Goal: Information Seeking & Learning: Learn about a topic

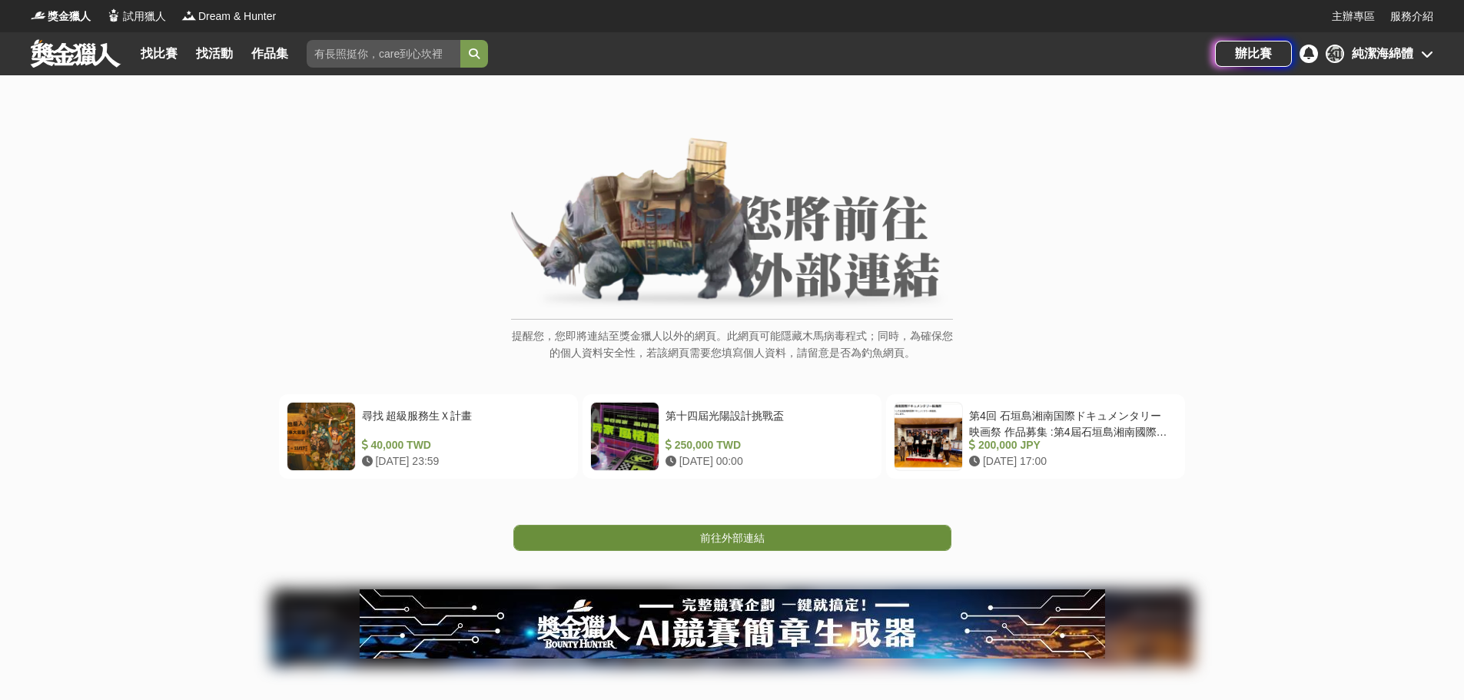
click at [762, 535] on span "前往外部連結" at bounding box center [732, 538] width 65 height 12
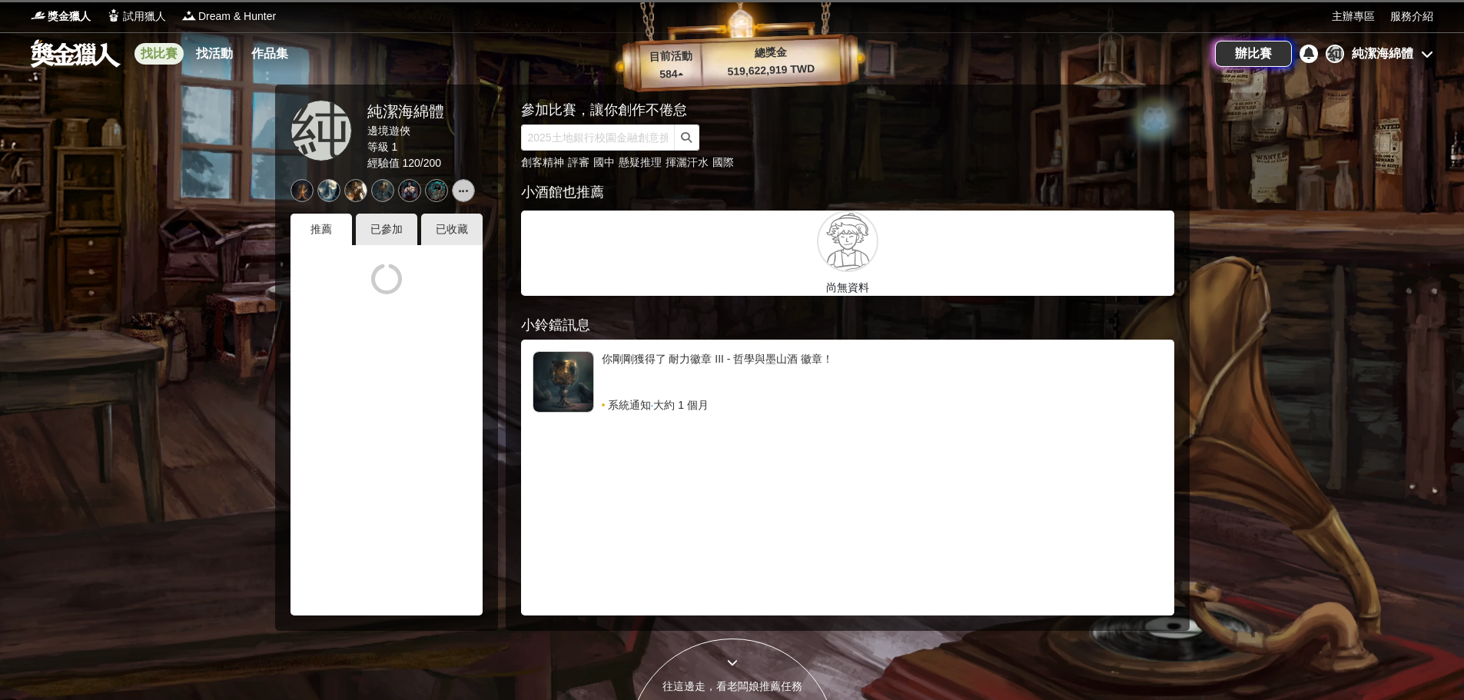
click at [151, 48] on link "找比賽" at bounding box center [158, 54] width 49 height 22
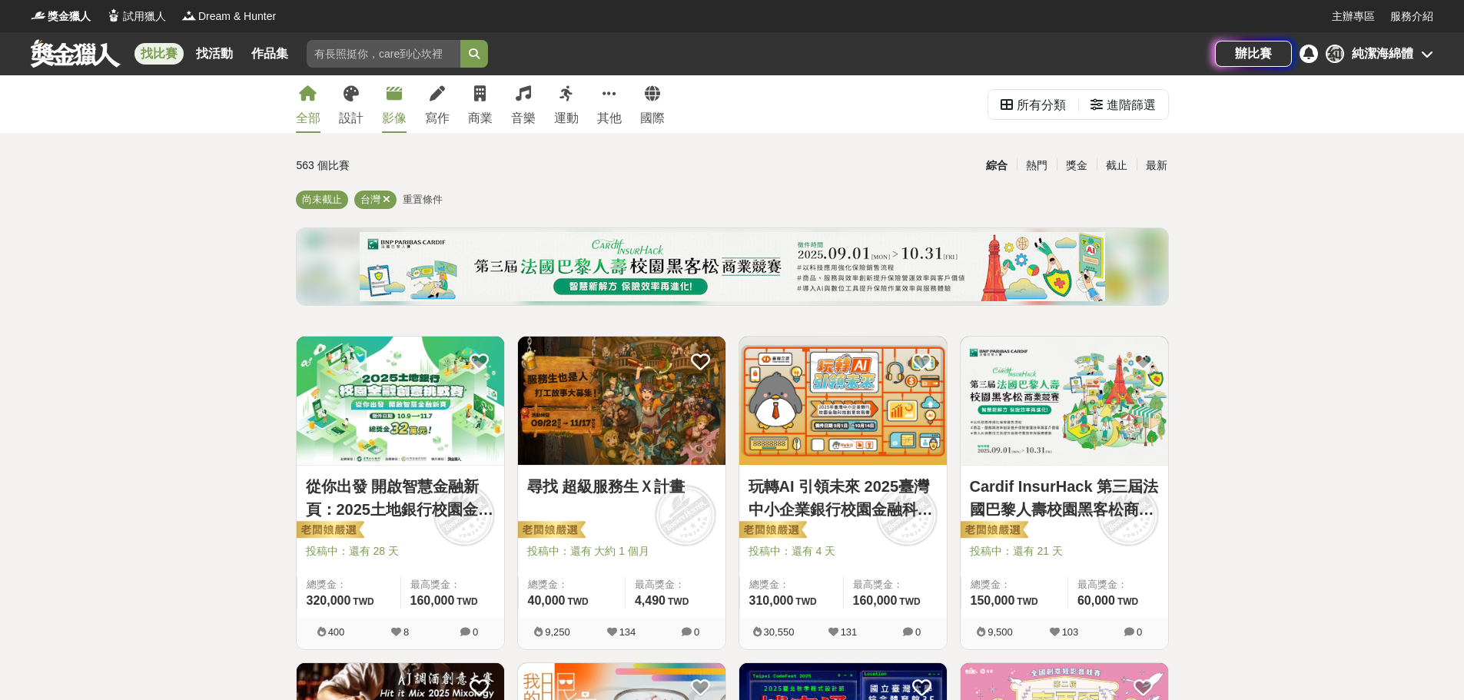
click at [387, 94] on icon at bounding box center [394, 93] width 15 height 15
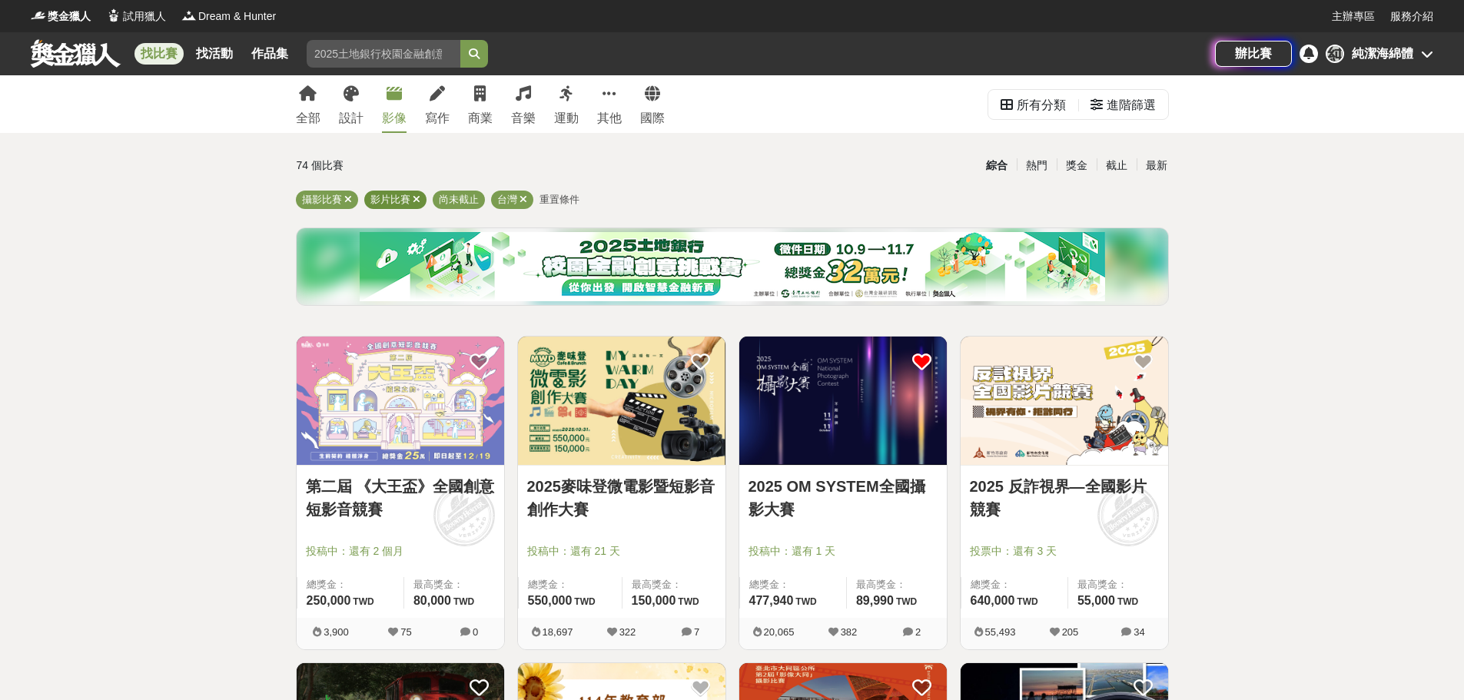
click at [413, 197] on icon at bounding box center [417, 199] width 8 height 10
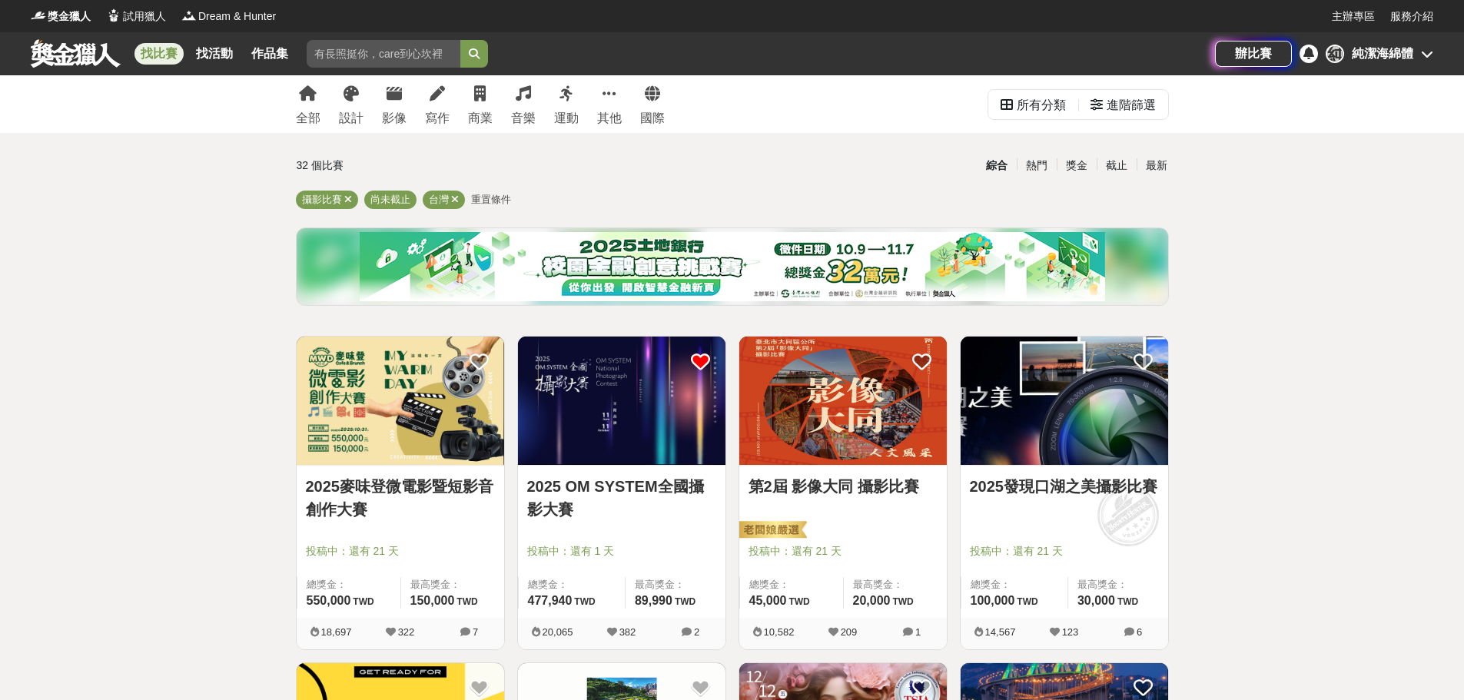
click at [1124, 485] on link "2025發現口湖之美攝影比賽" at bounding box center [1064, 486] width 189 height 23
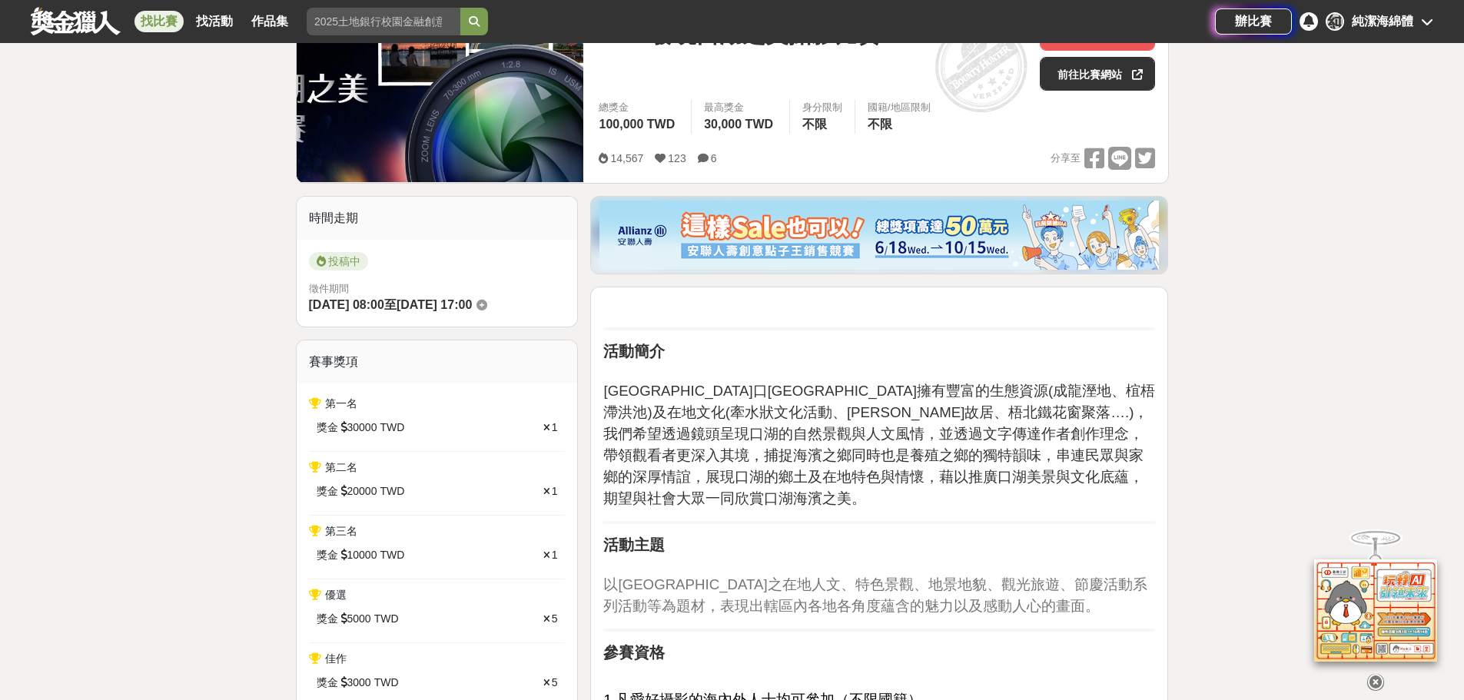
drag, startPoint x: 1108, startPoint y: 469, endPoint x: 1103, endPoint y: 452, distance: 18.5
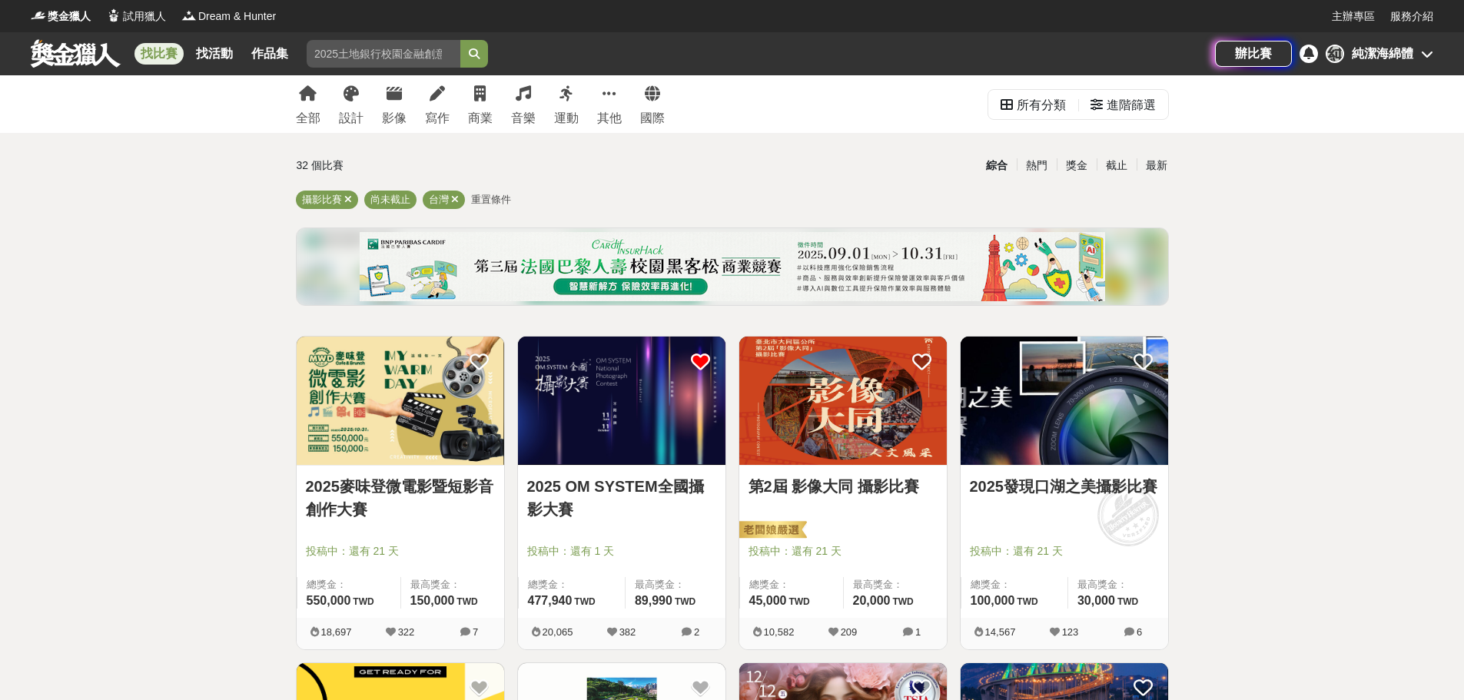
click at [874, 488] on link "第2屆 影像大同 攝影比賽" at bounding box center [842, 486] width 189 height 23
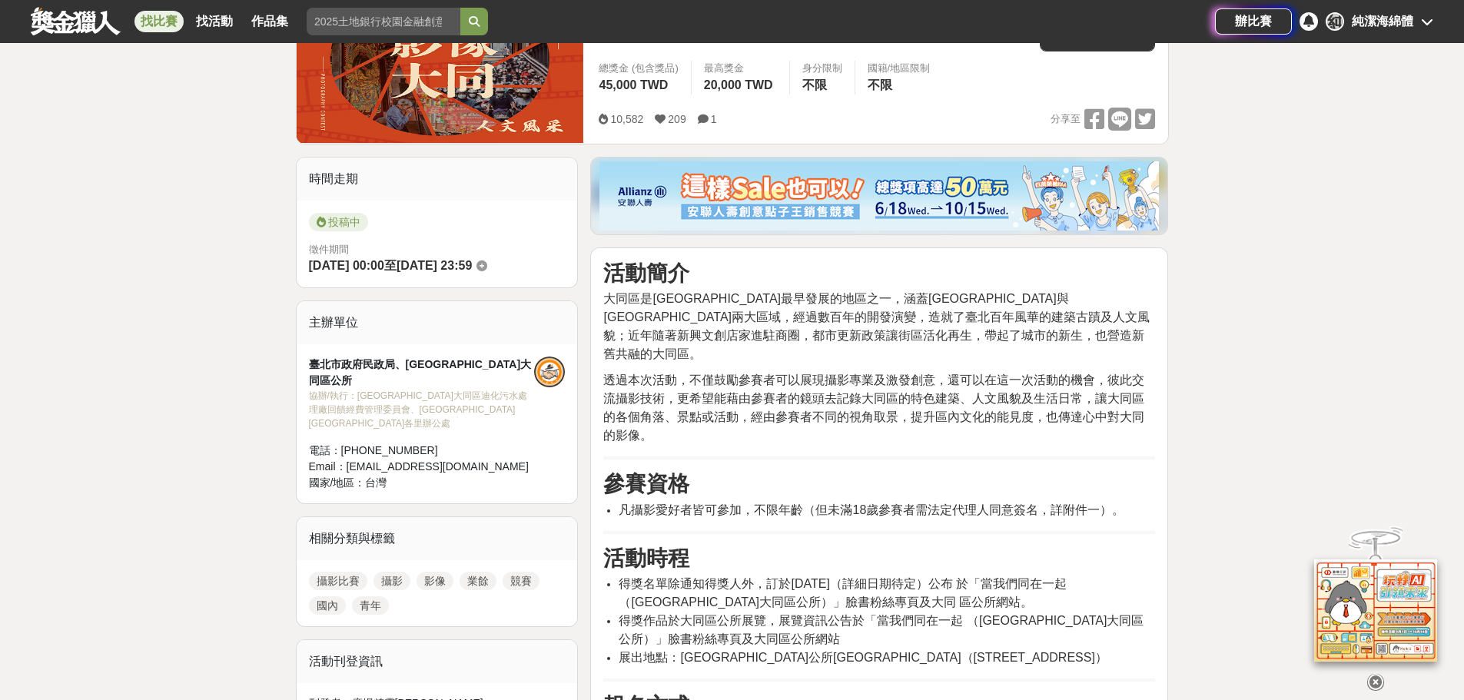
scroll to position [154, 0]
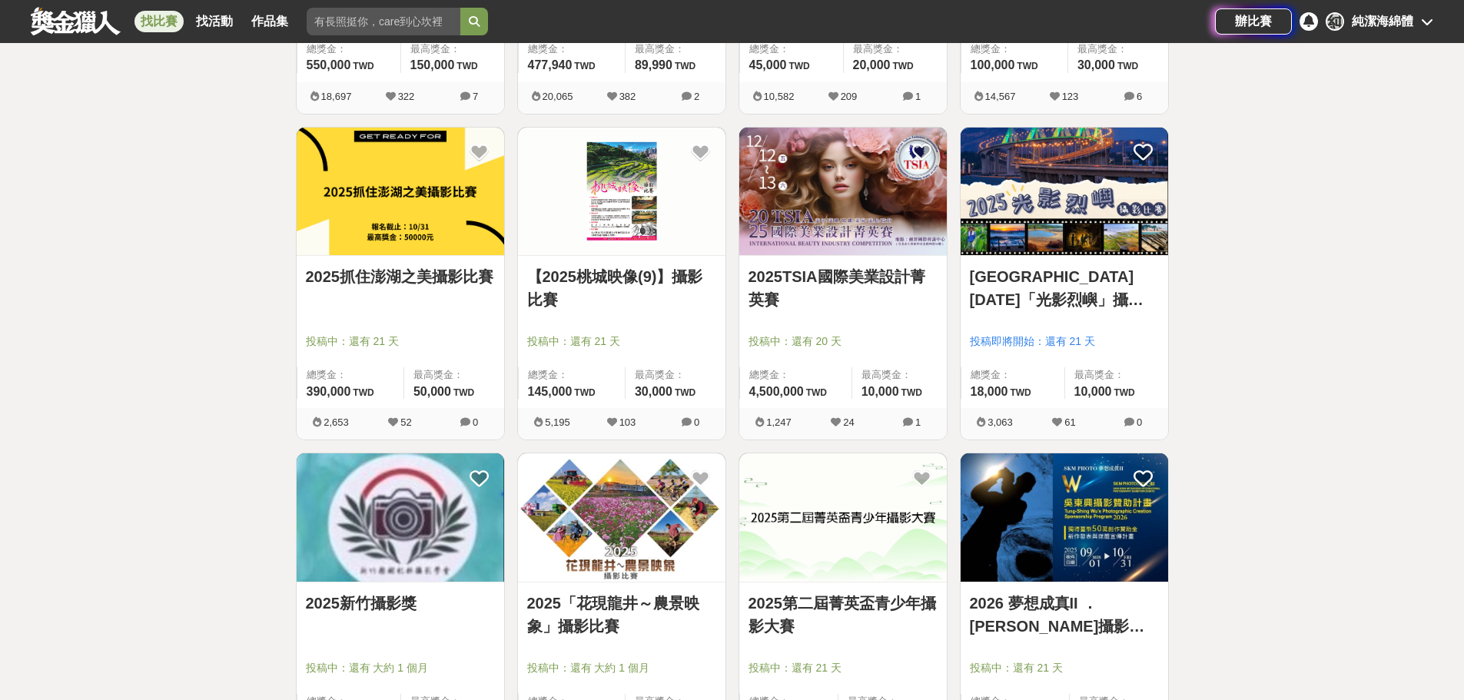
scroll to position [538, 0]
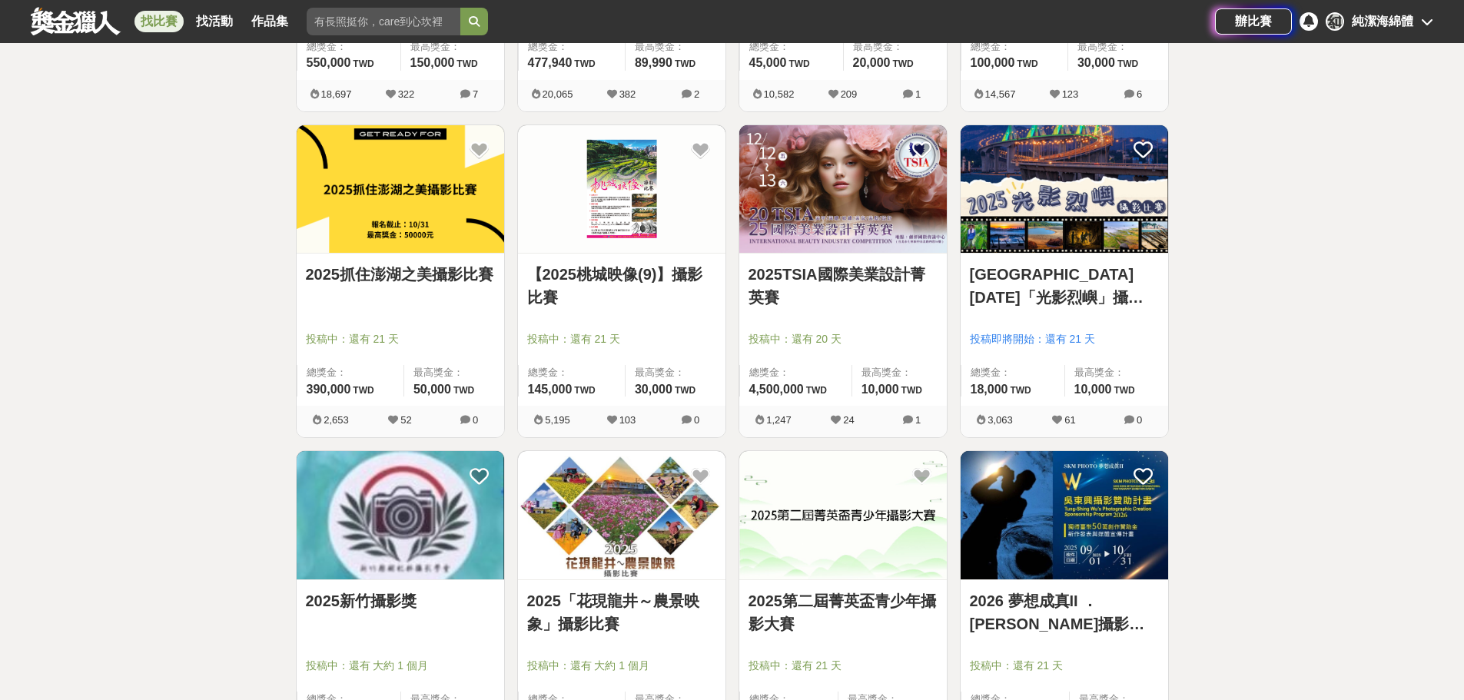
click at [797, 610] on link "2025第二屆菁英盃青少年攝影大賽" at bounding box center [842, 612] width 189 height 46
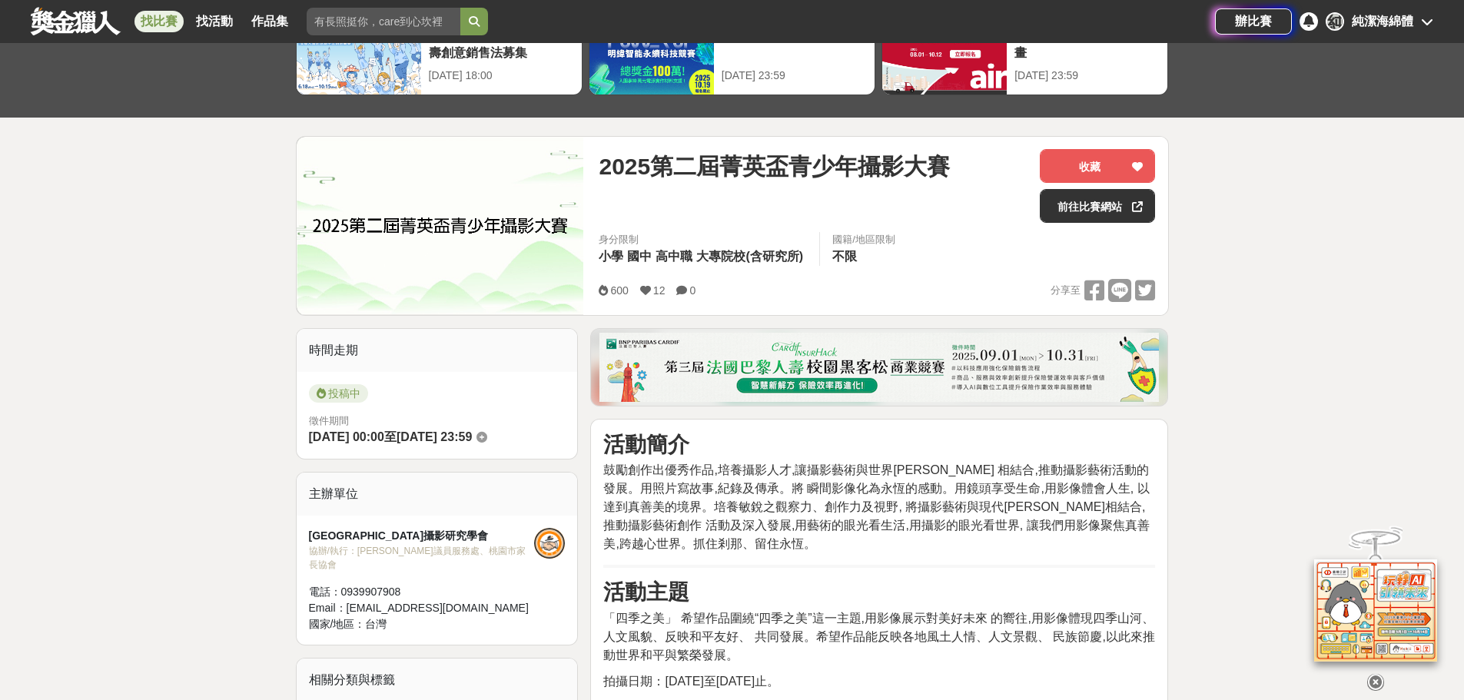
scroll to position [77, 0]
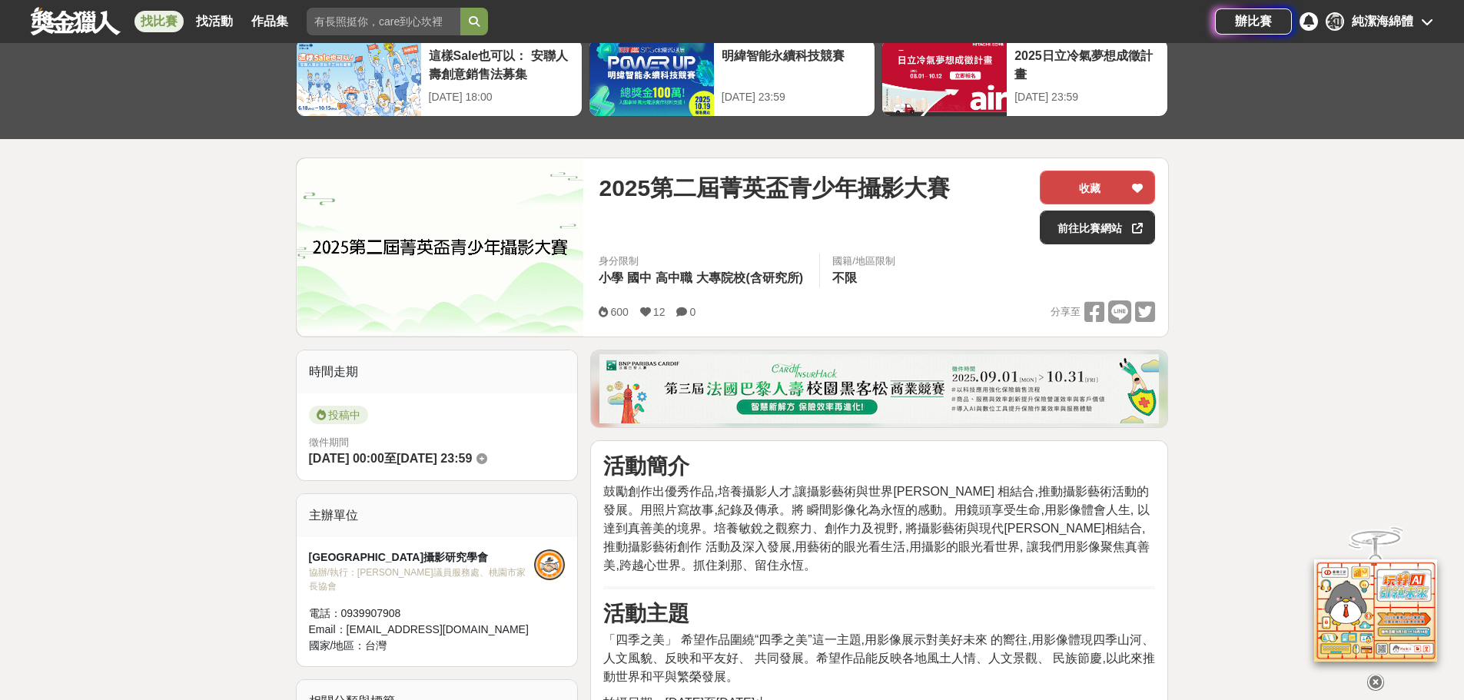
click at [1123, 175] on button "收藏" at bounding box center [1097, 188] width 115 height 34
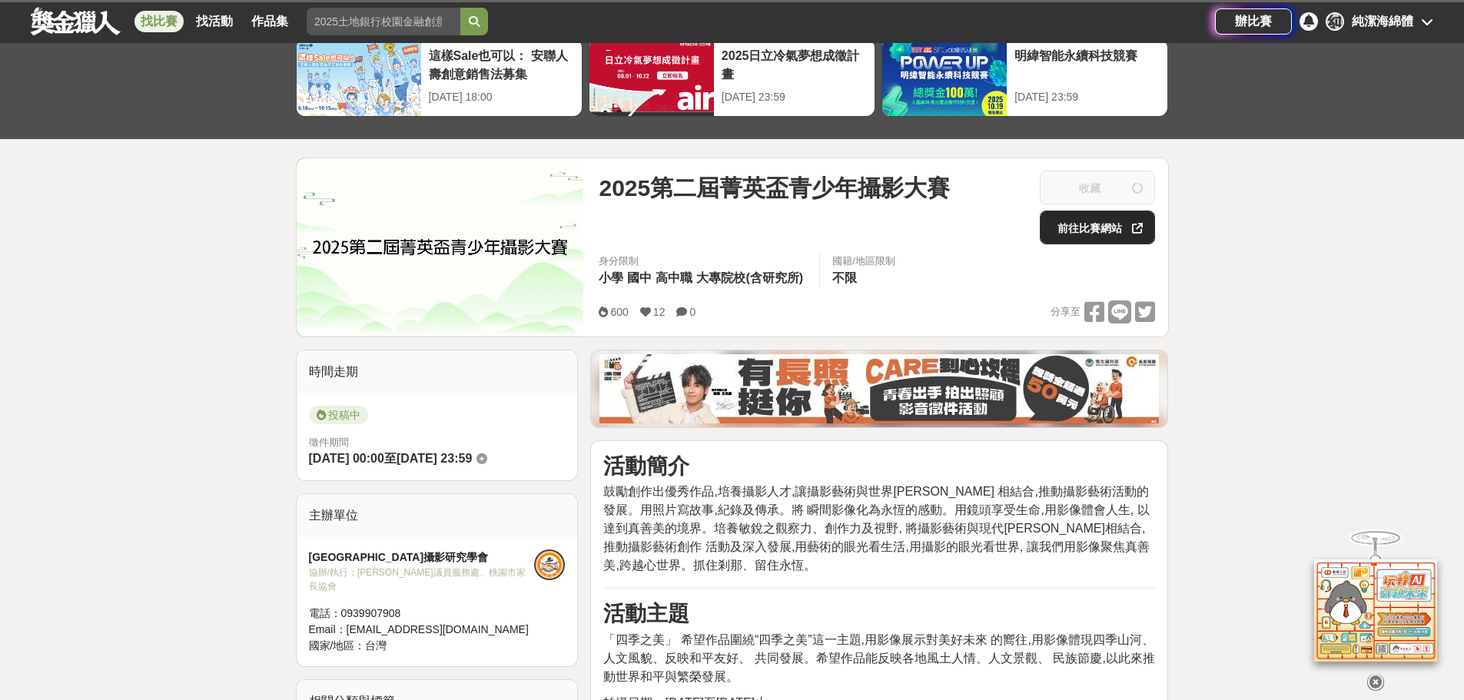
click at [1112, 234] on link "前往比賽網站" at bounding box center [1097, 228] width 115 height 34
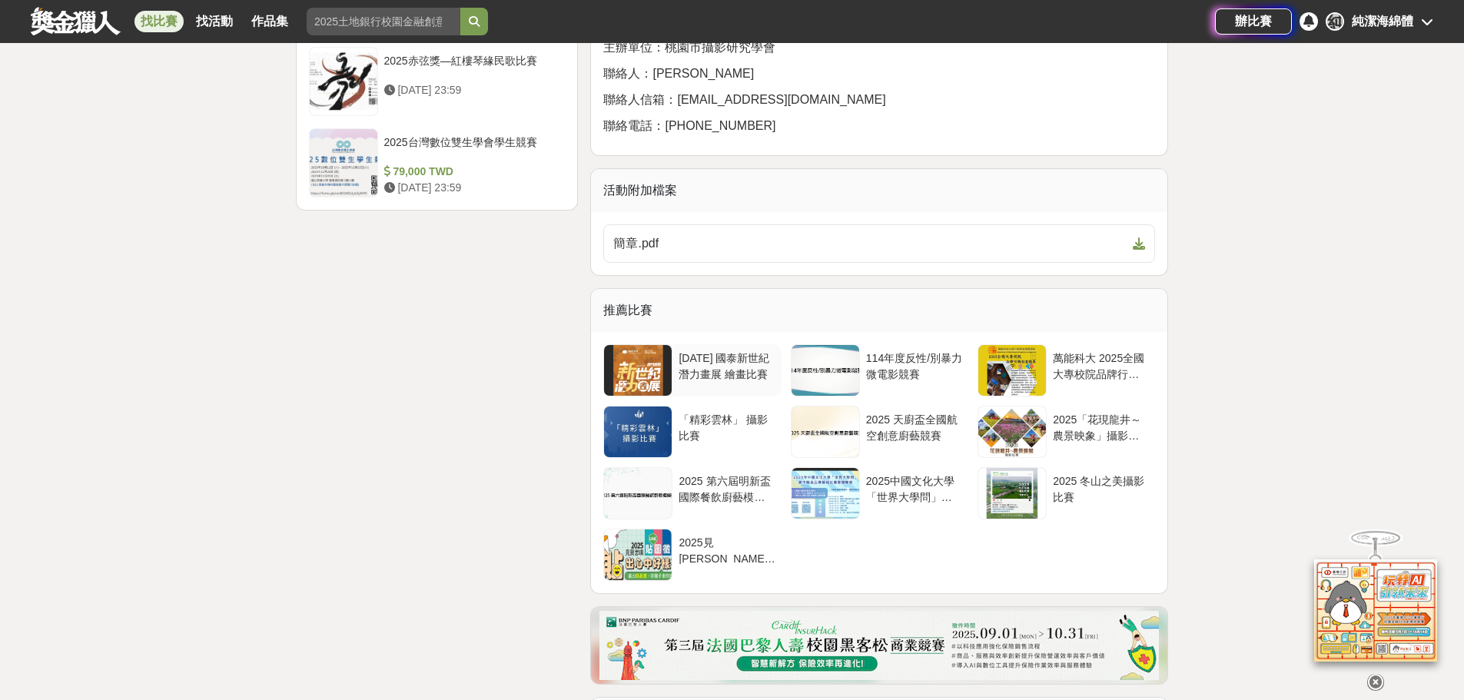
scroll to position [1998, 0]
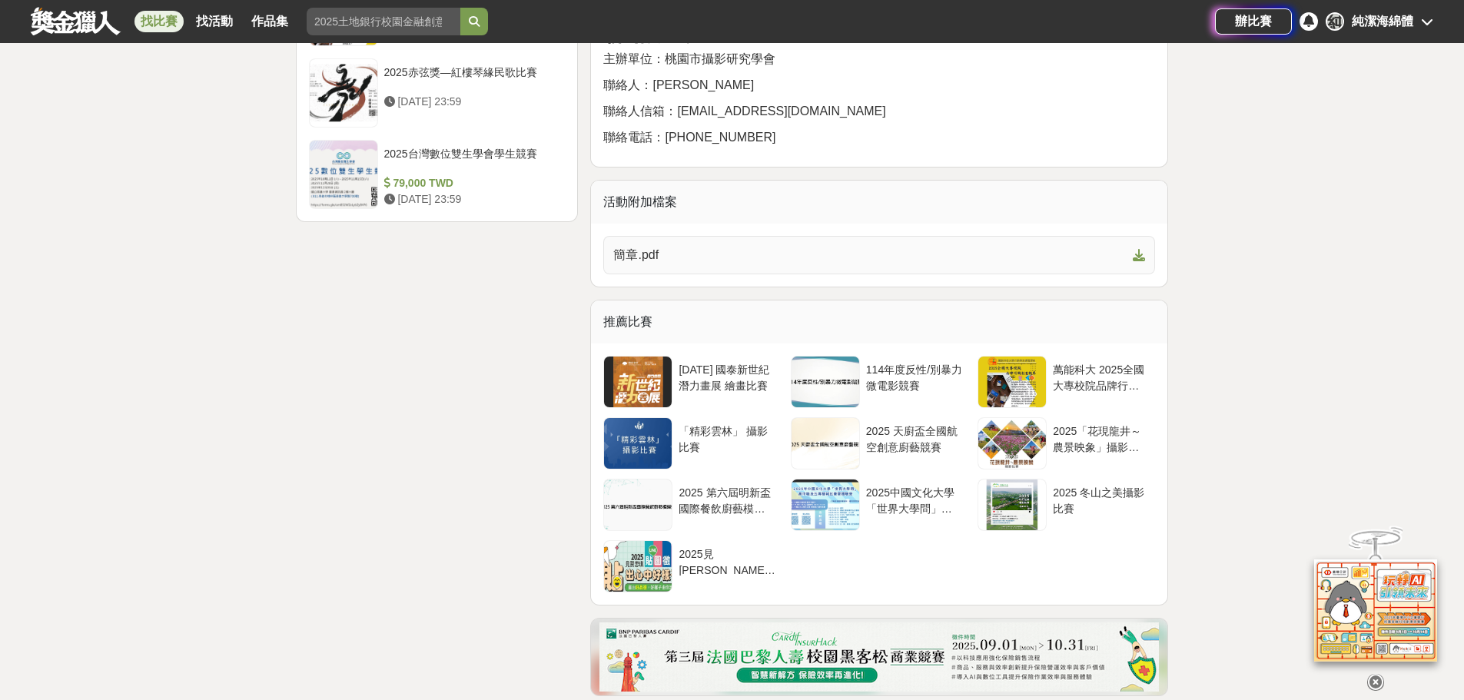
click at [694, 246] on span "簡章.pdf" at bounding box center [869, 255] width 513 height 18
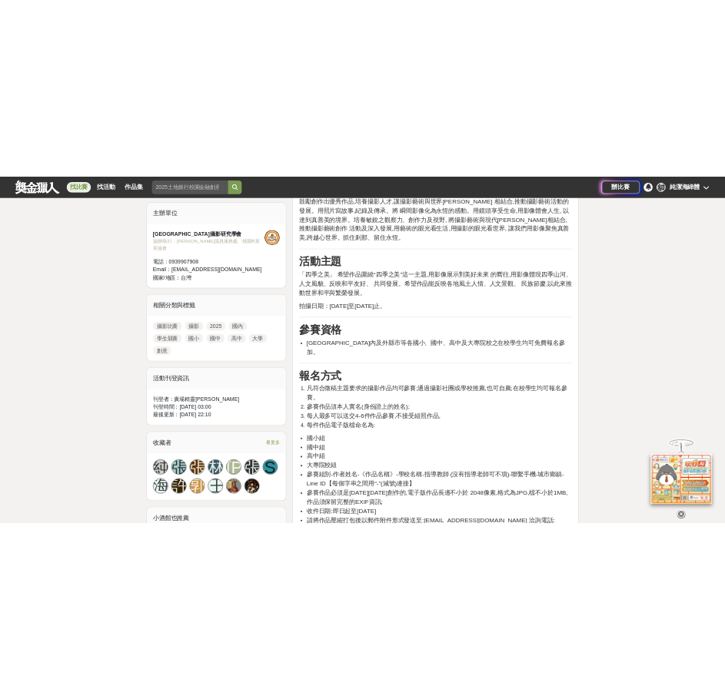
scroll to position [615, 0]
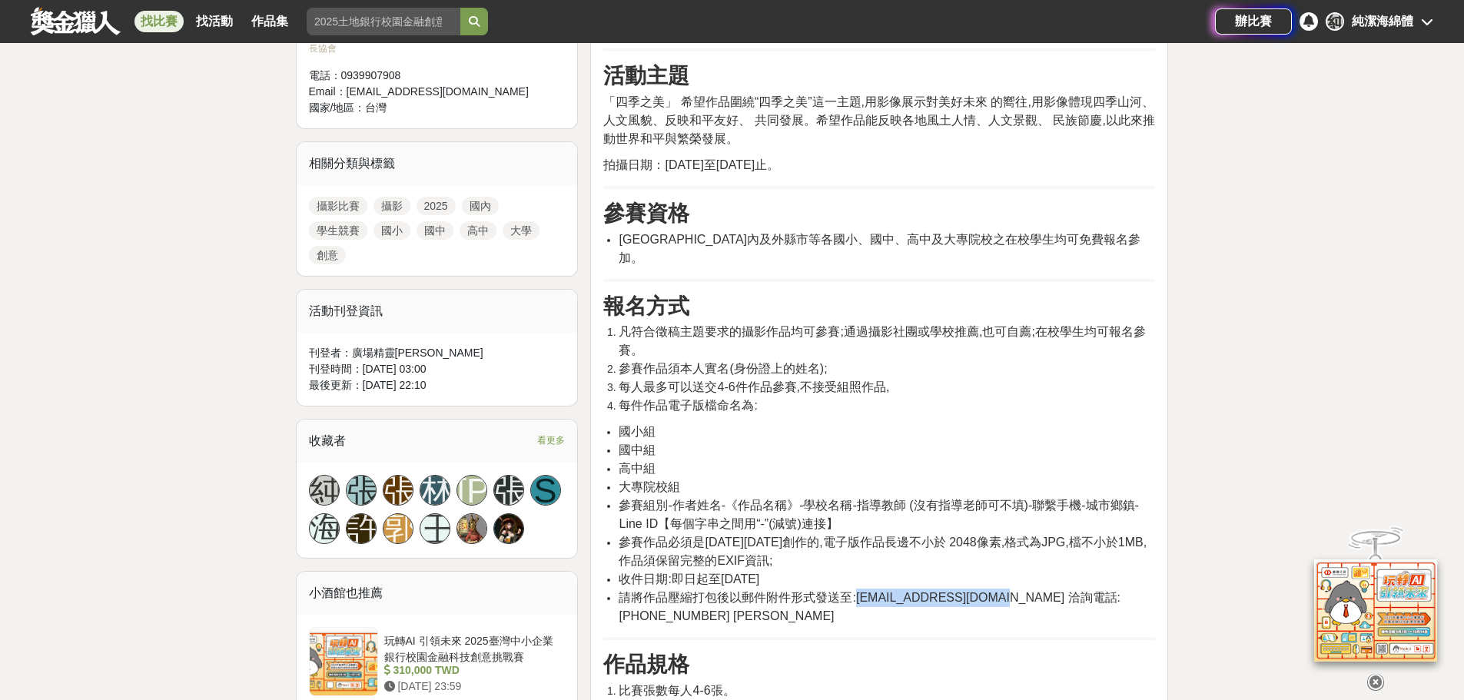
drag, startPoint x: 856, startPoint y: 575, endPoint x: 1000, endPoint y: 582, distance: 144.7
click at [1000, 591] on span "請將作品壓縮打包後以郵件附件形式發送至:YFML1090404@gmail.com 洽詢電話:0939907908 施美鈴" at bounding box center [870, 607] width 502 height 32
copy span "YFML1090404@gmail.com"
click at [679, 572] on span "收件日期:即日起至114年10月31日" at bounding box center [689, 578] width 141 height 13
drag, startPoint x: 674, startPoint y: 486, endPoint x: 754, endPoint y: 488, distance: 79.9
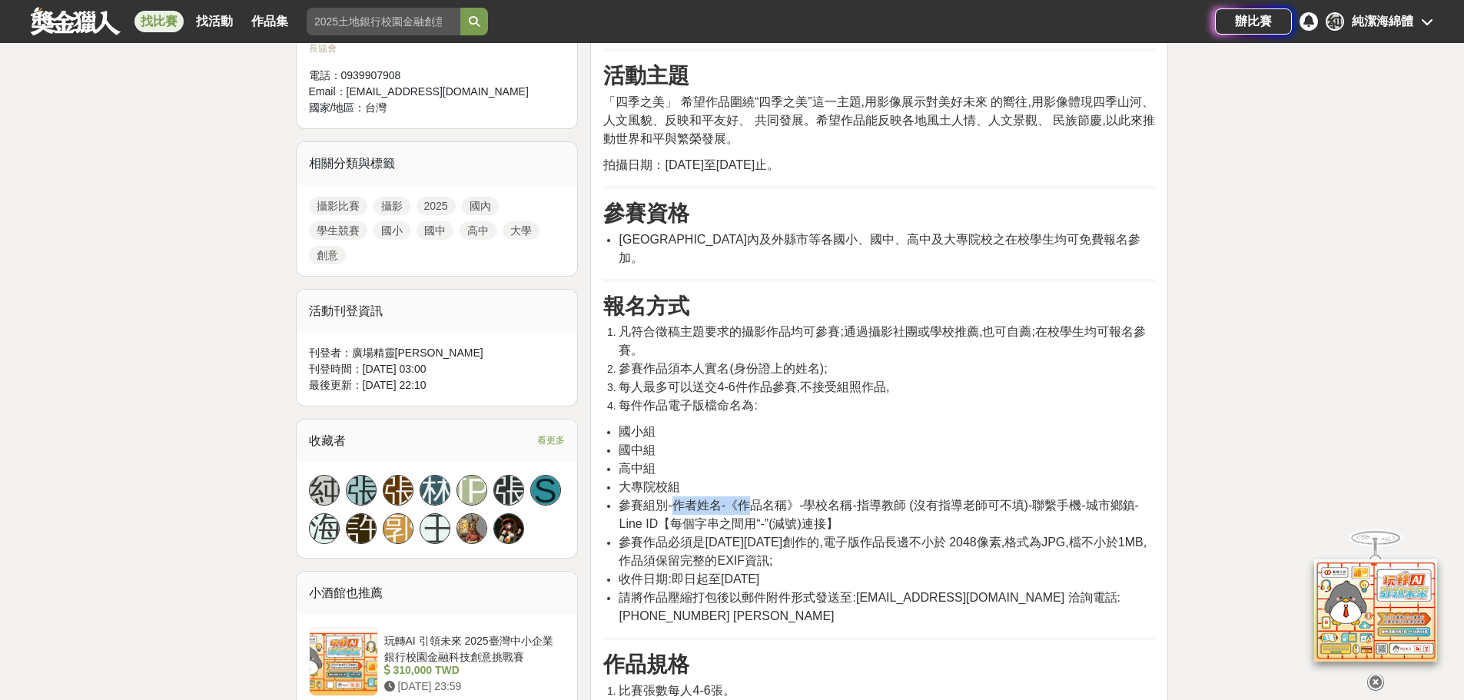
click at [754, 499] on span "參賽組別-作者姓名-《作品名稱》-學校名稱-指導教師 (沒有指導老師可不填)-聯繫手機-城市鄉鎮-Line ID【每個字串之間用“-”(減號)連接】" at bounding box center [878, 515] width 519 height 32
click at [1004, 682] on li "比賽張數每人4-6張。" at bounding box center [887, 691] width 536 height 18
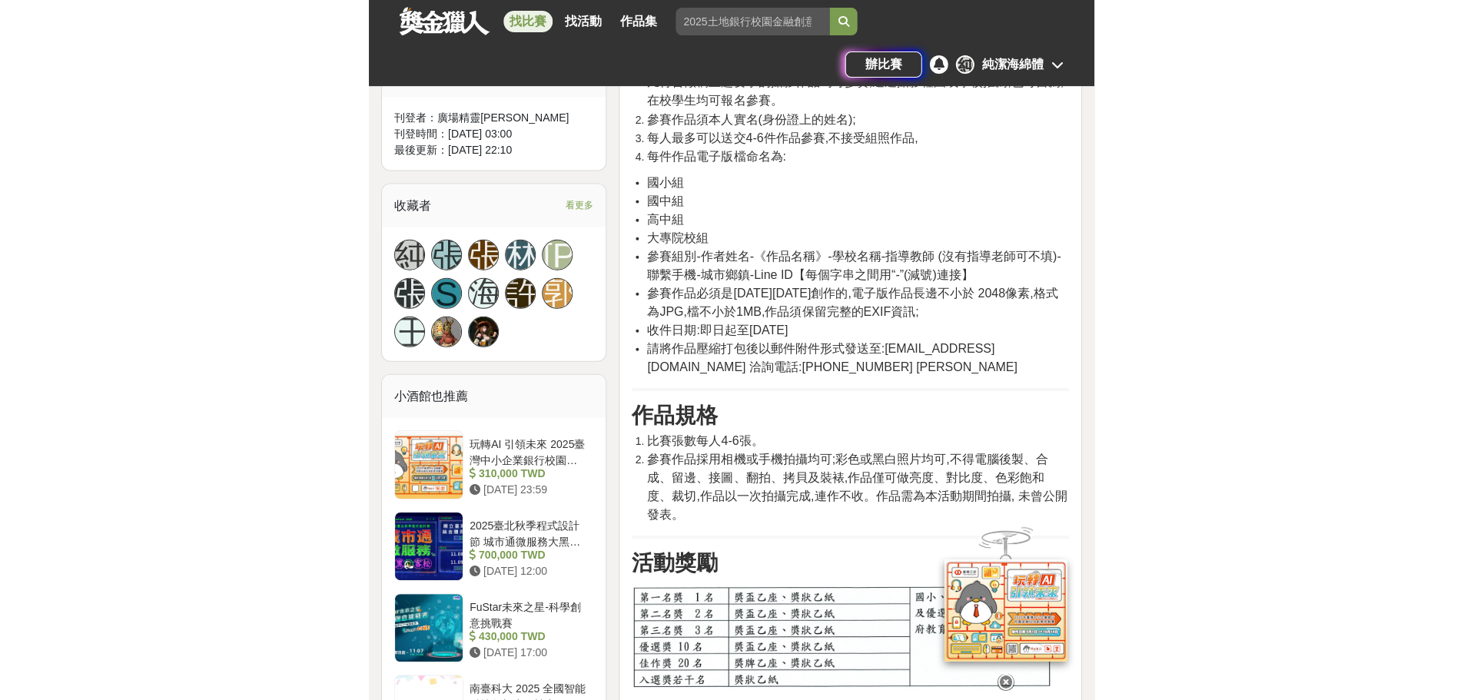
scroll to position [922, 0]
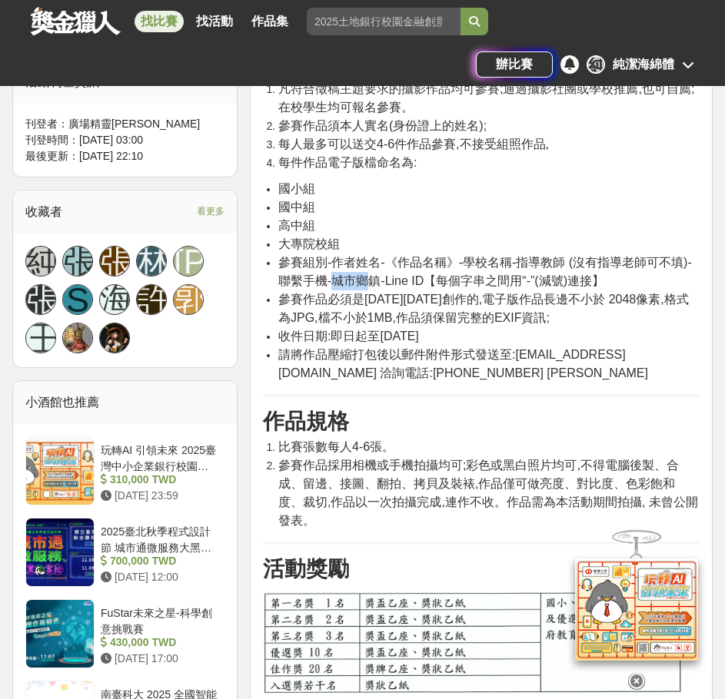
drag, startPoint x: 334, startPoint y: 282, endPoint x: 370, endPoint y: 284, distance: 36.2
click at [370, 284] on span "參賽組別-作者姓名-《作品名稱》-學校名稱-指導教師 (沒有指導老師可不填)-聯繫手機-城市鄉鎮-Line ID【每個字串之間用“-”(減號)連接】" at bounding box center [484, 272] width 413 height 32
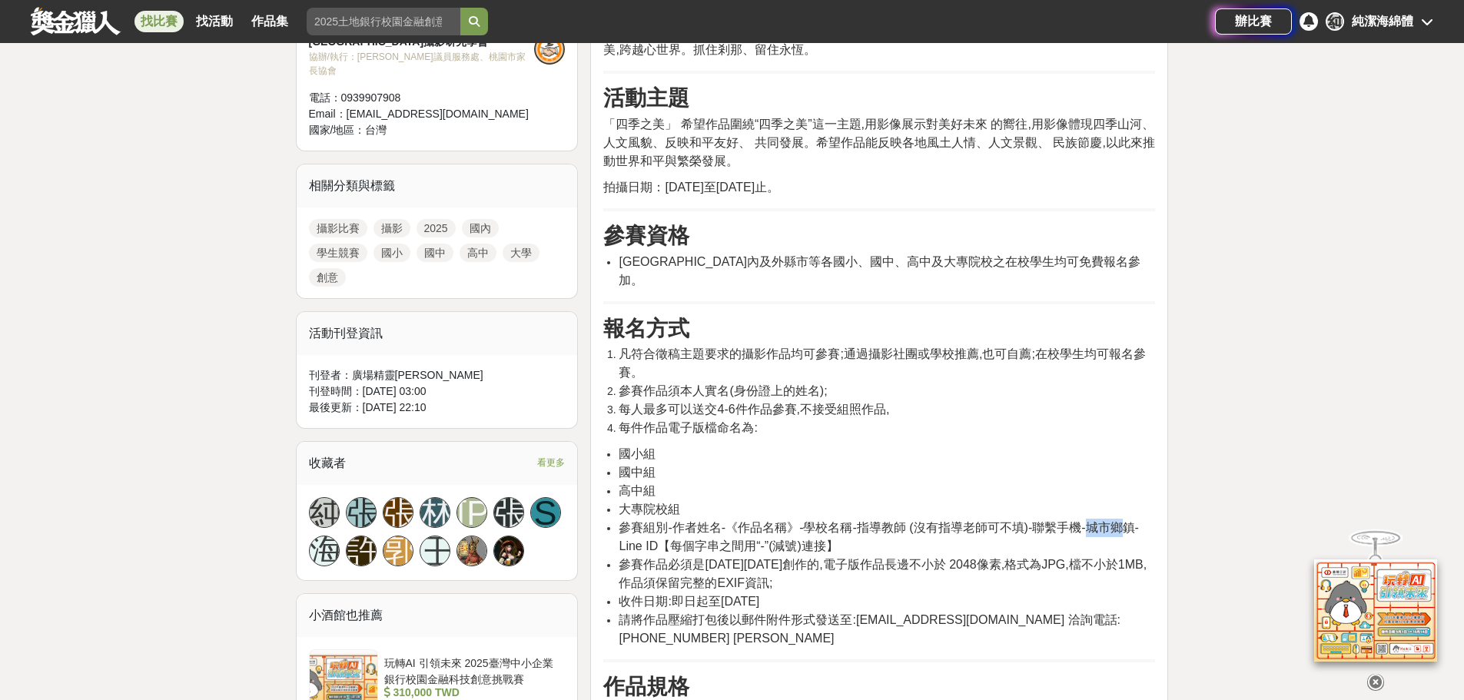
scroll to position [615, 0]
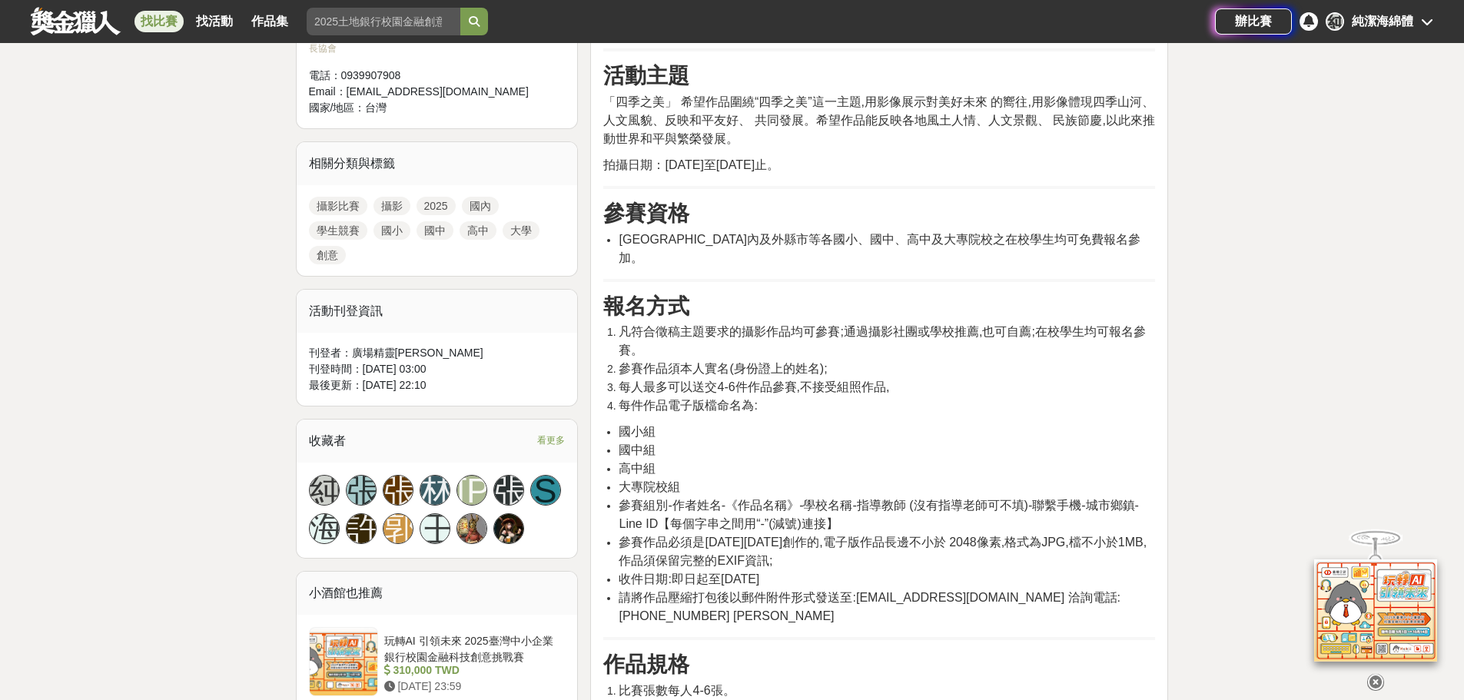
click at [1004, 423] on li "國小組" at bounding box center [887, 432] width 536 height 18
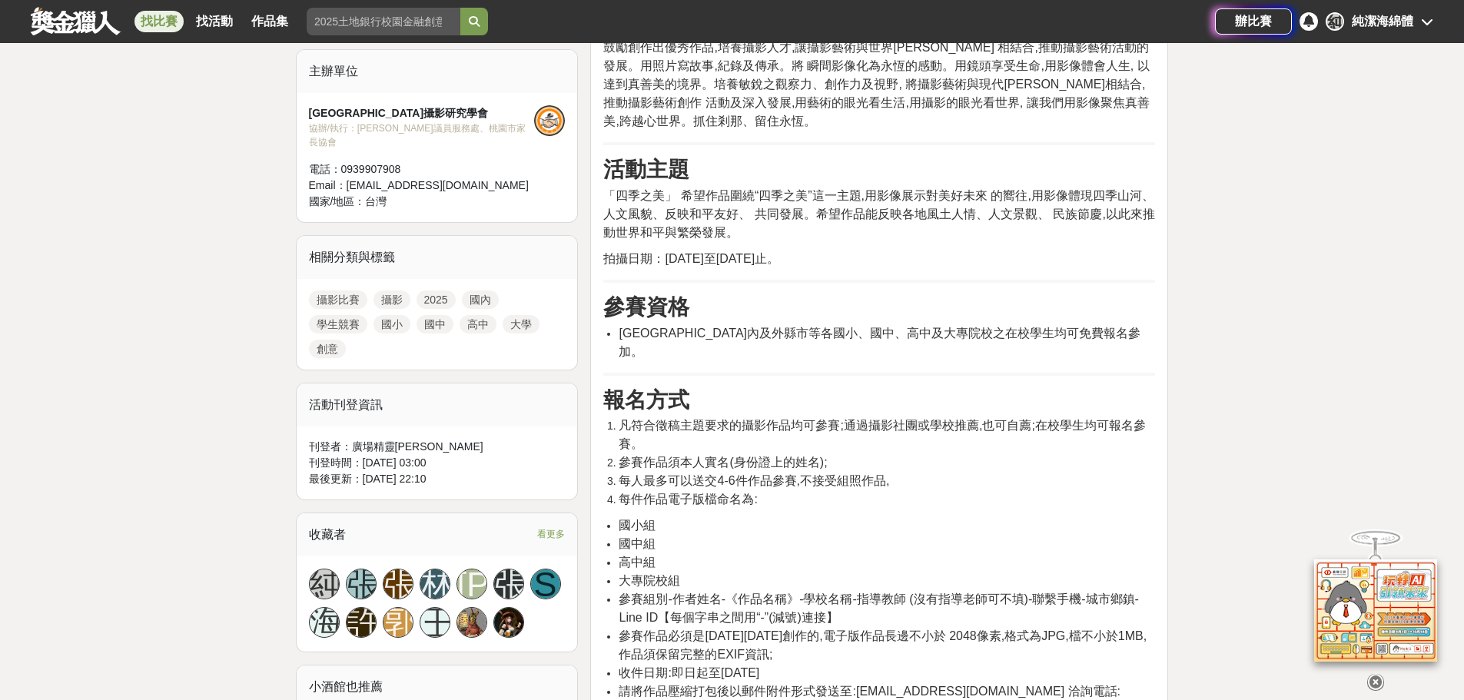
scroll to position [692, 0]
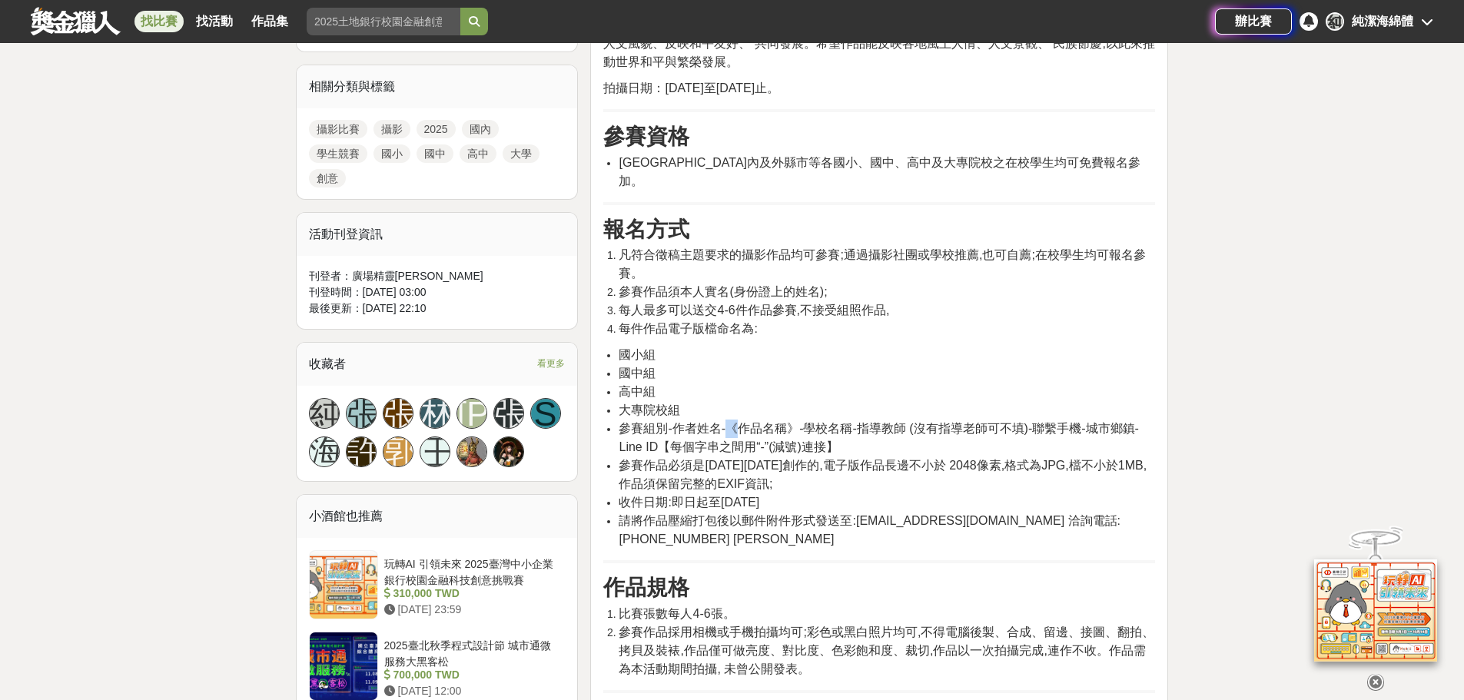
drag, startPoint x: 728, startPoint y: 411, endPoint x: 738, endPoint y: 411, distance: 10.0
click at [738, 422] on span "參賽組別-作者姓名-《作品名稱》-學校名稱-指導教師 (沒有指導老師可不填)-聯繫手機-城市鄉鎮-Line ID【每個字串之間用“-”(減號)連接】" at bounding box center [878, 438] width 519 height 32
copy span "《"
drag, startPoint x: 783, startPoint y: 406, endPoint x: 795, endPoint y: 406, distance: 12.3
click at [795, 422] on span "參賽組別-作者姓名-《作品名稱》-學校名稱-指導教師 (沒有指導老師可不填)-聯繫手機-城市鄉鎮-Line ID【每個字串之間用“-”(減號)連接】" at bounding box center [878, 438] width 519 height 32
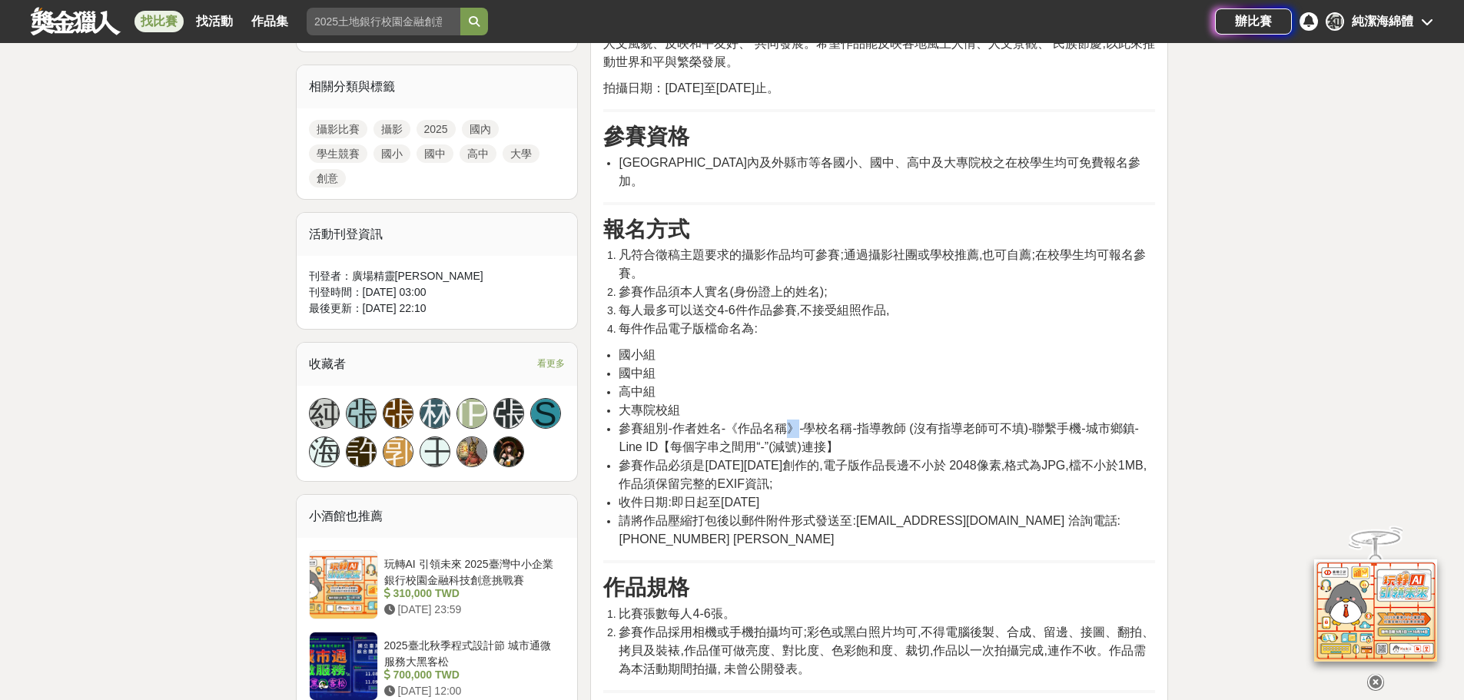
copy span "》"
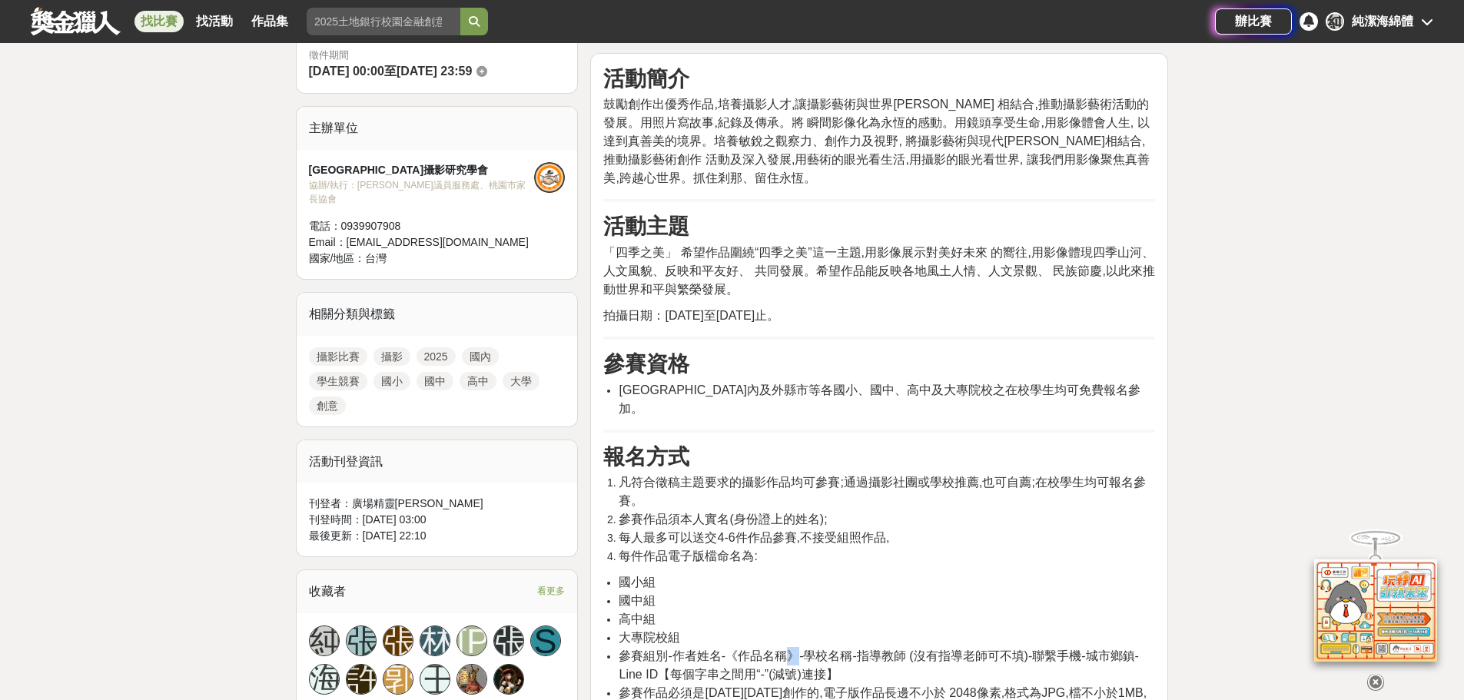
scroll to position [461, 0]
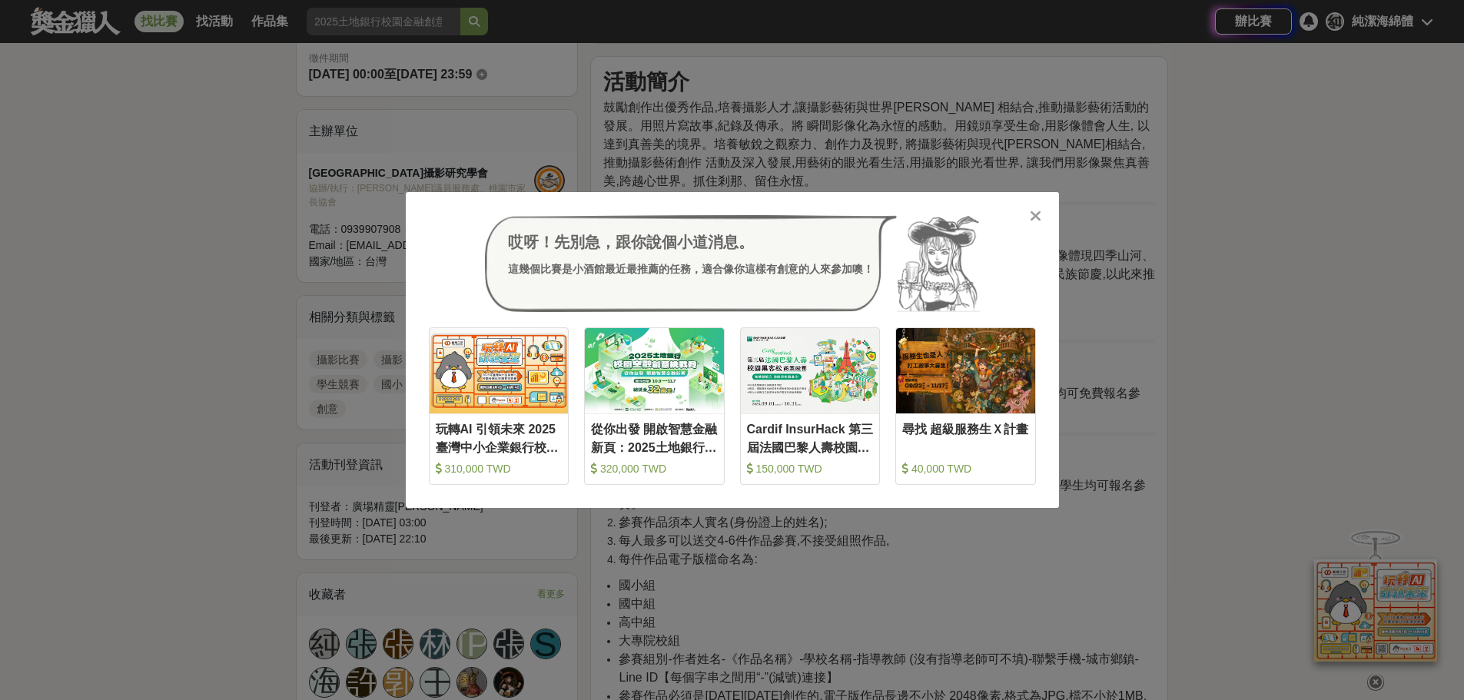
click at [630, 632] on div "哎呀！先別急，跟你說個小道消息。 這幾個比賽是小酒館最近最推薦的任務，適合像你這樣有創意的人來參加噢！ 收藏 玩轉AI 引領未來 2025臺灣中小企業銀行校園…" at bounding box center [732, 350] width 1464 height 700
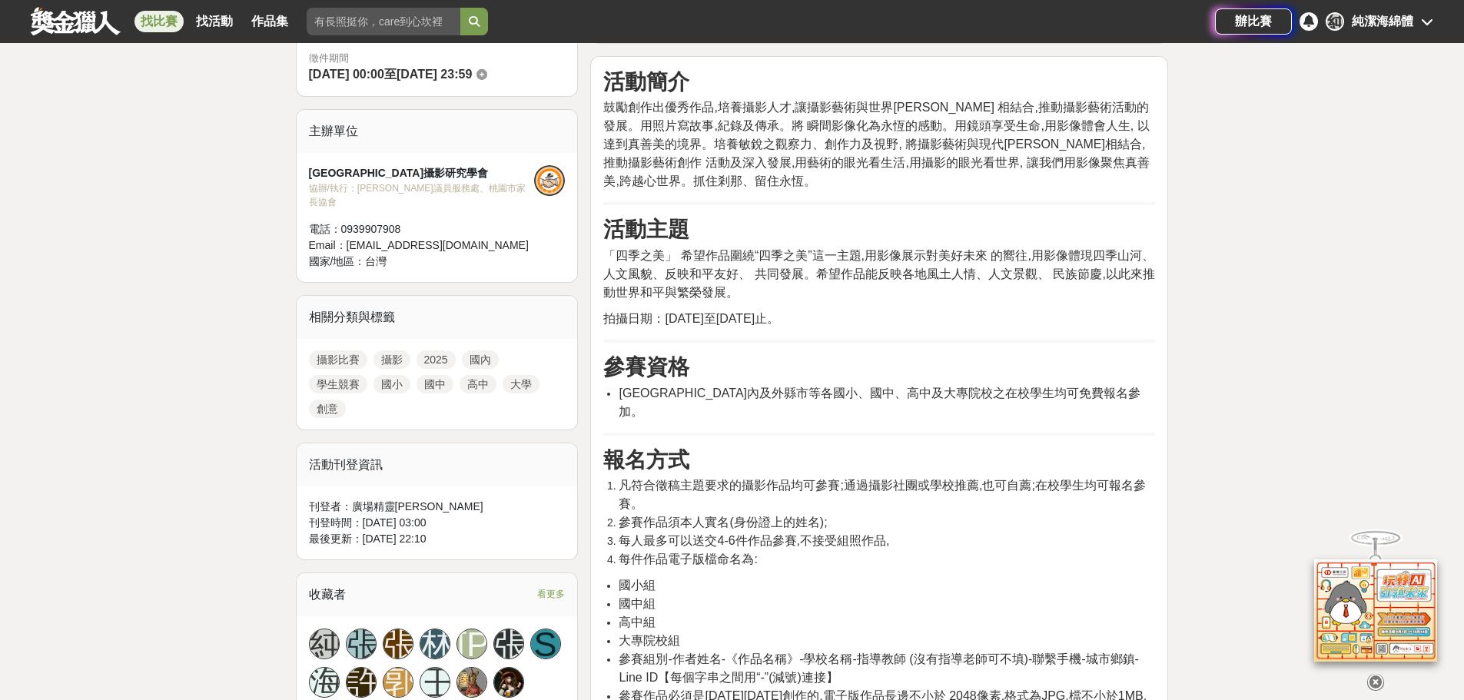
click at [1368, 674] on icon at bounding box center [1375, 682] width 17 height 17
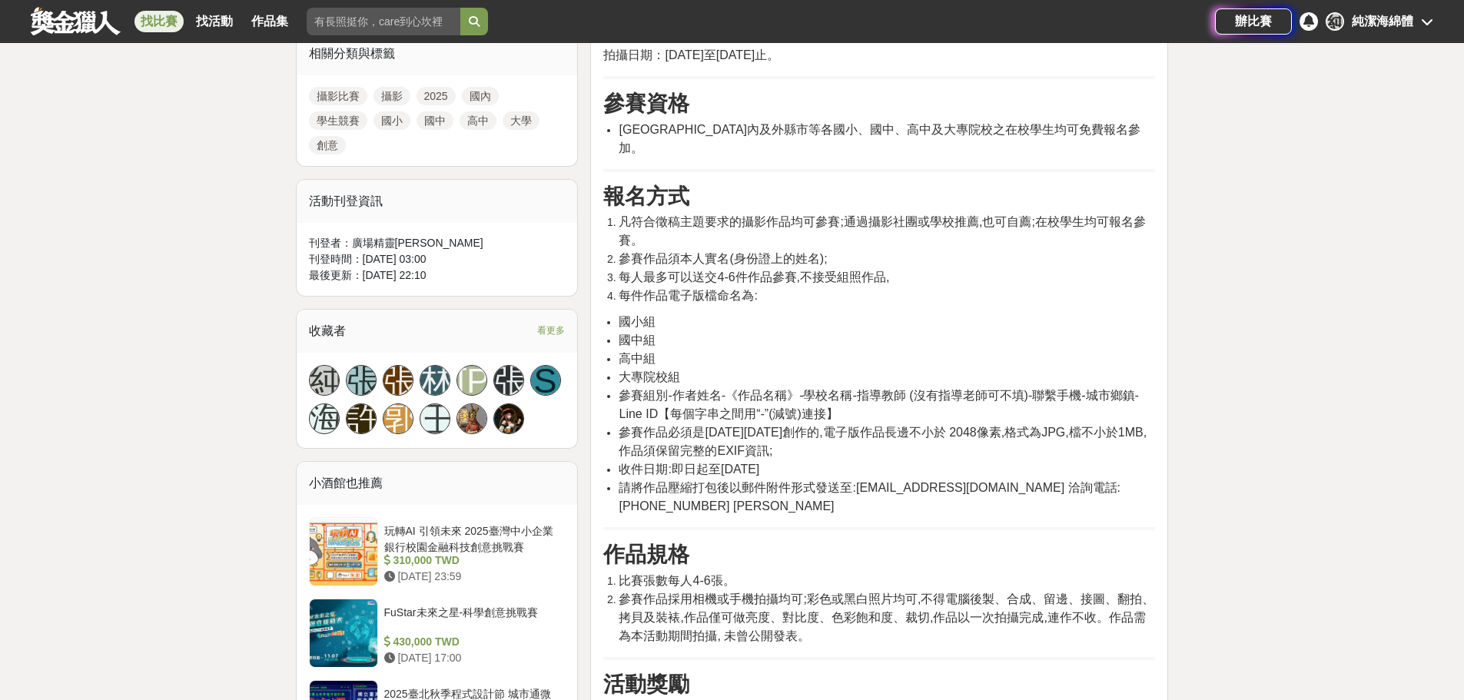
scroll to position [768, 0]
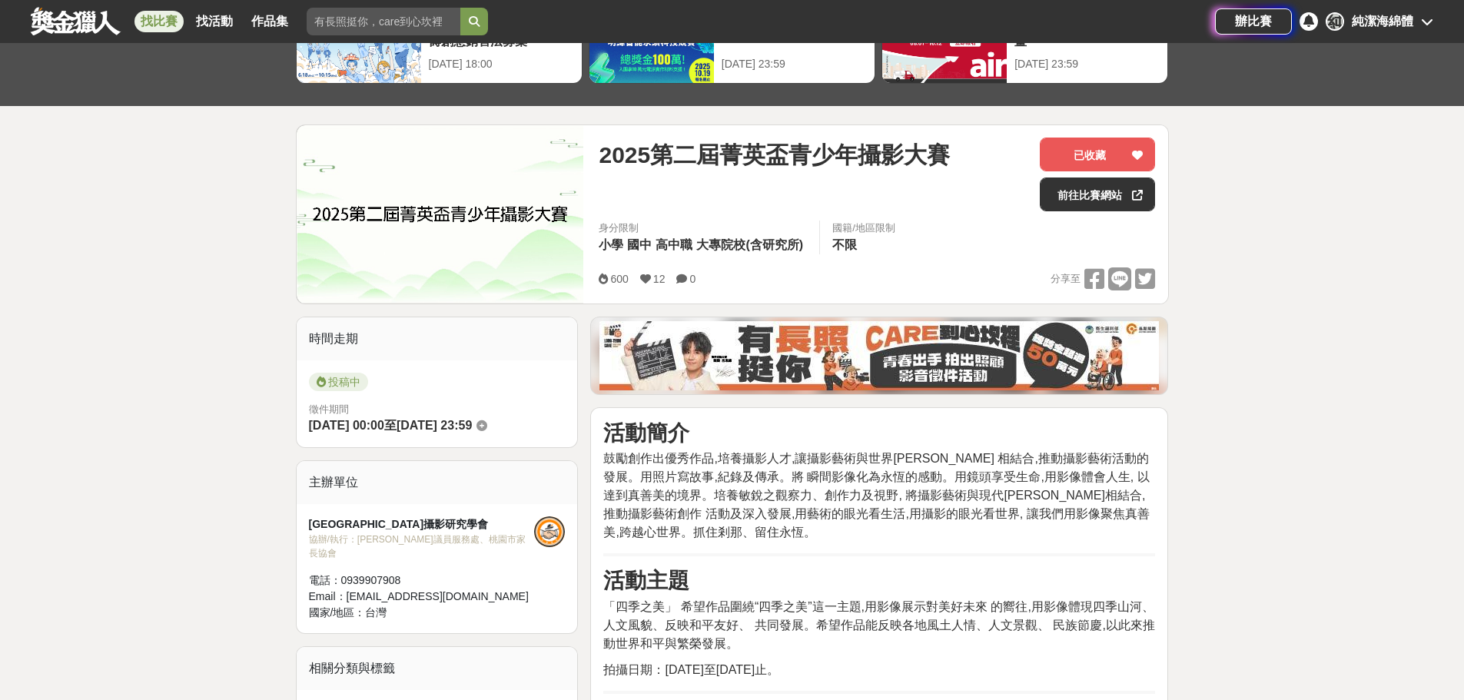
scroll to position [77, 0]
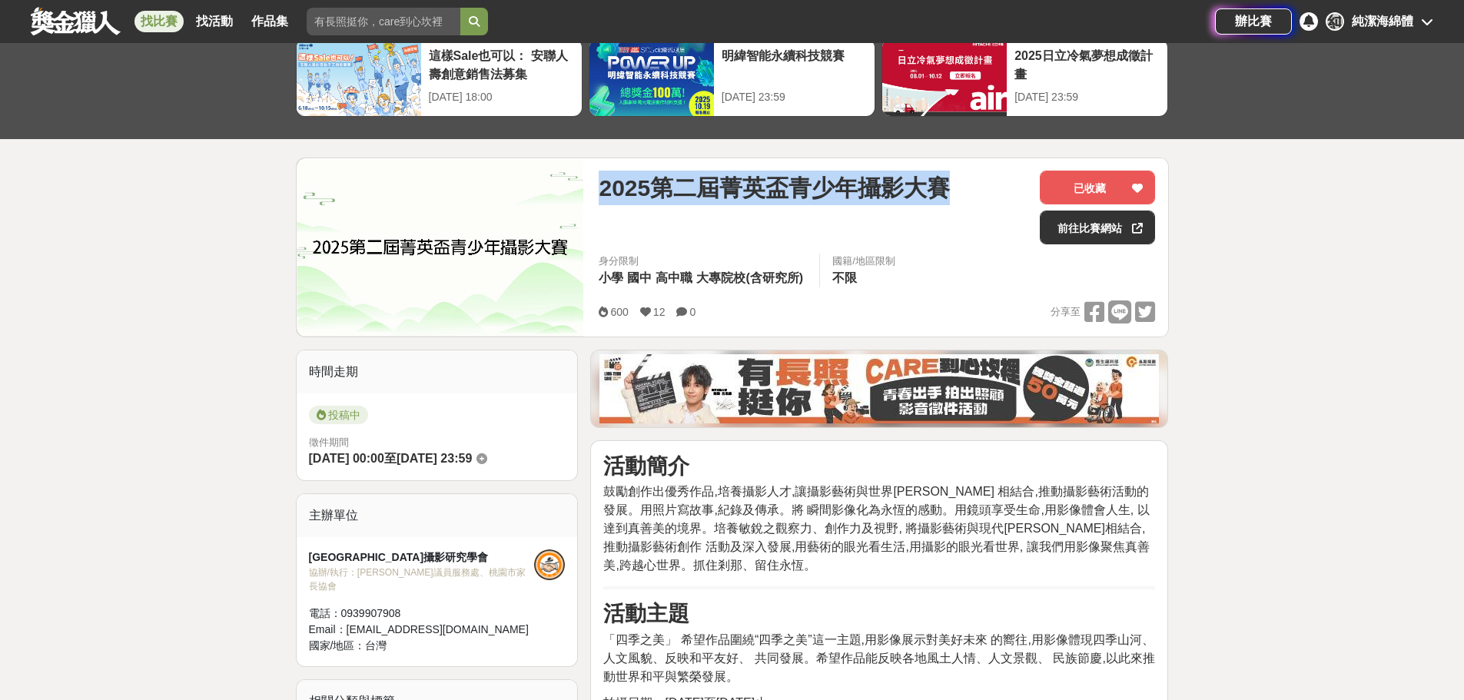
drag, startPoint x: 600, startPoint y: 180, endPoint x: 955, endPoint y: 171, distance: 355.1
click at [955, 171] on div "2025第二屆菁英盃青少年攝影大賽 已收藏 前往比賽網站 身分限制 小學 國中 高中職 大專院校(含研究所) 國籍/地區限制 不限 600 12 0 分享至 …" at bounding box center [876, 247] width 581 height 178
copy span "2025第二屆菁英盃青少年攝影大賽"
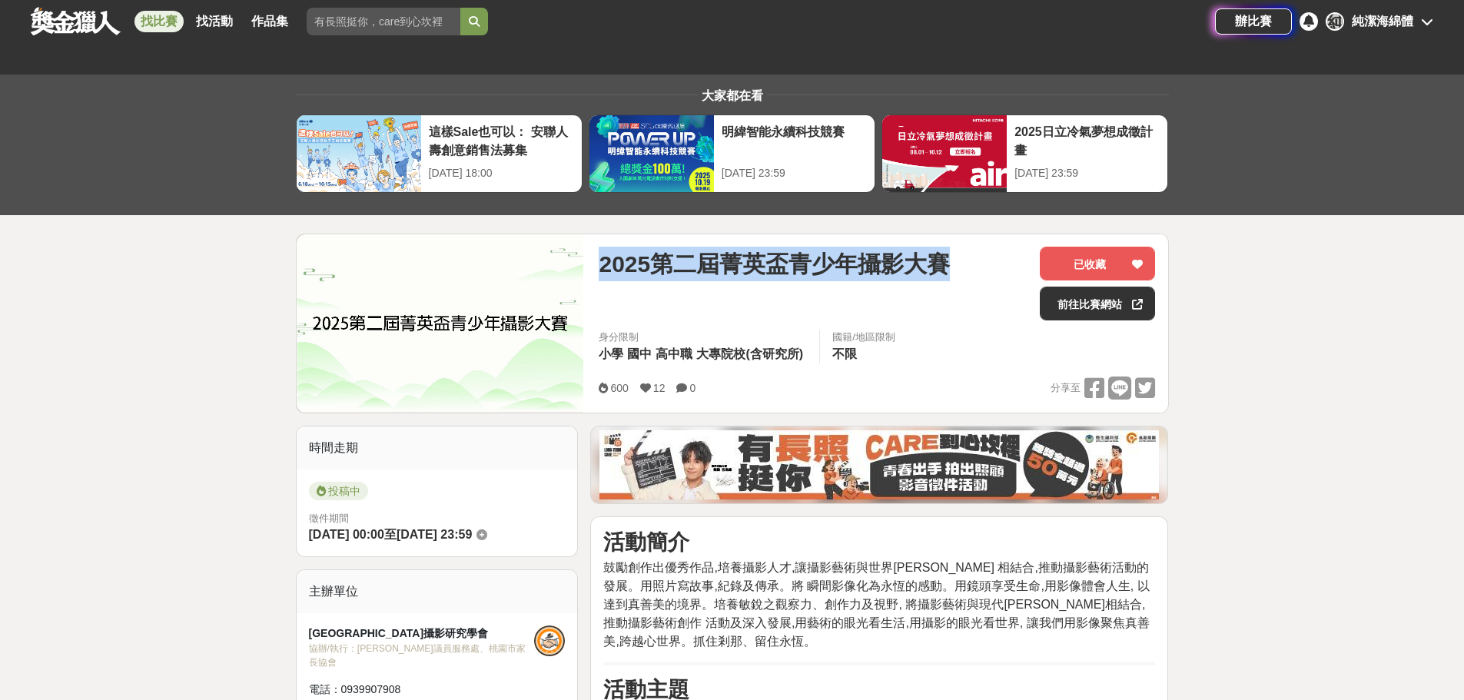
scroll to position [0, 0]
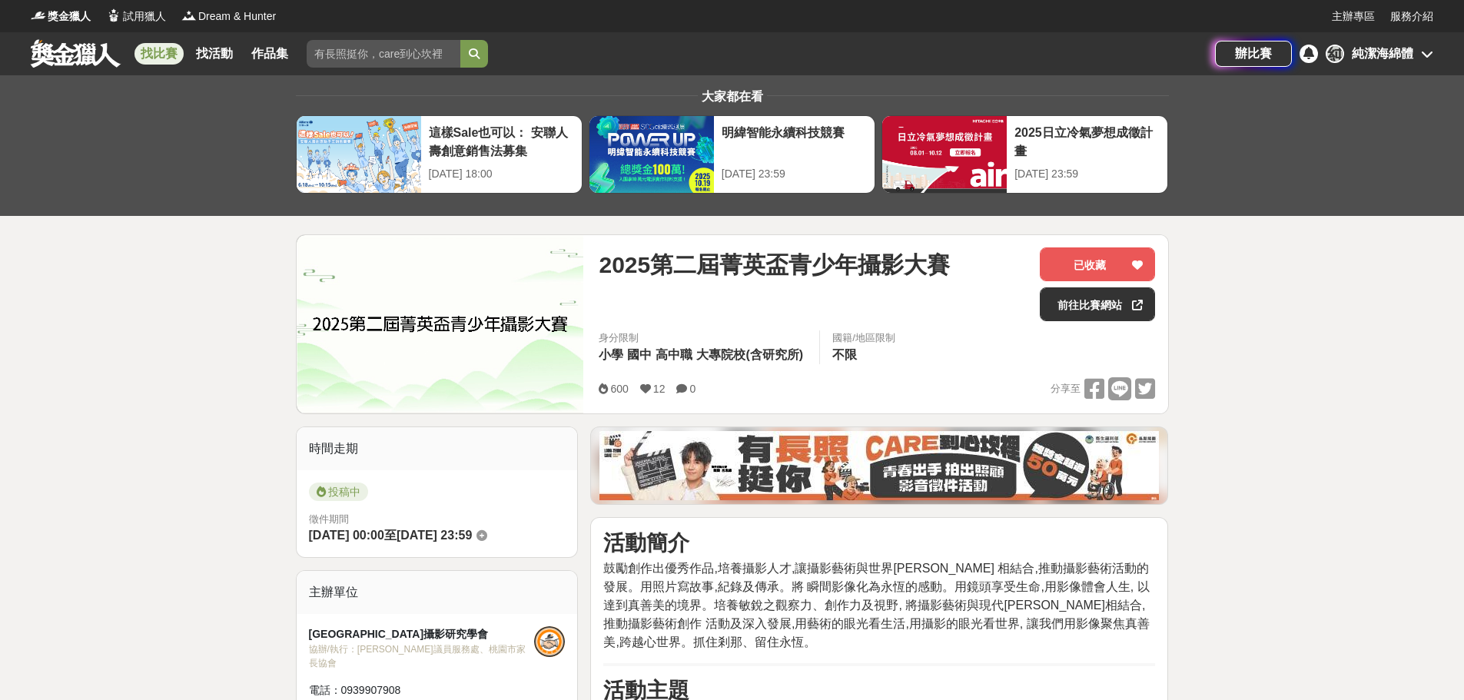
click at [926, 339] on div "身分限制 小學 國中 高中職 大專院校(含研究所) 國籍/地區限制 不限" at bounding box center [876, 351] width 581 height 43
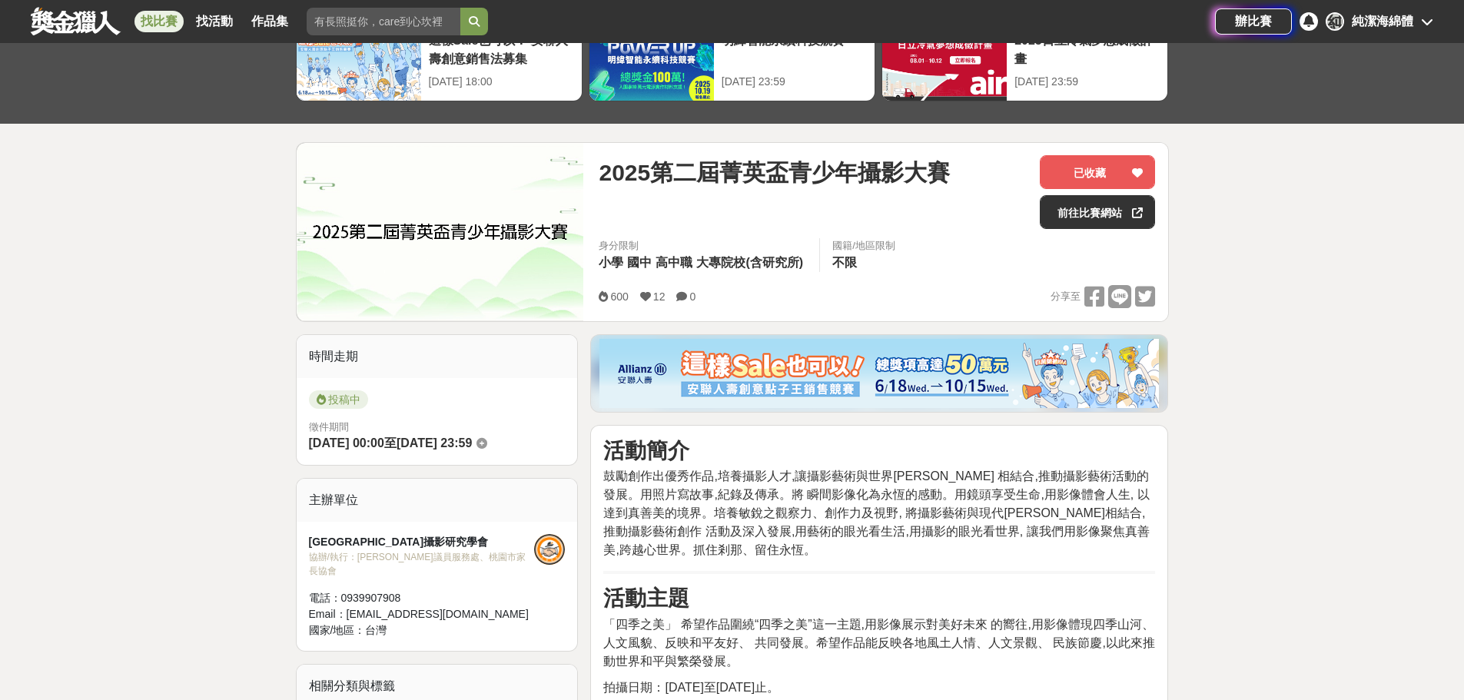
scroll to position [77, 0]
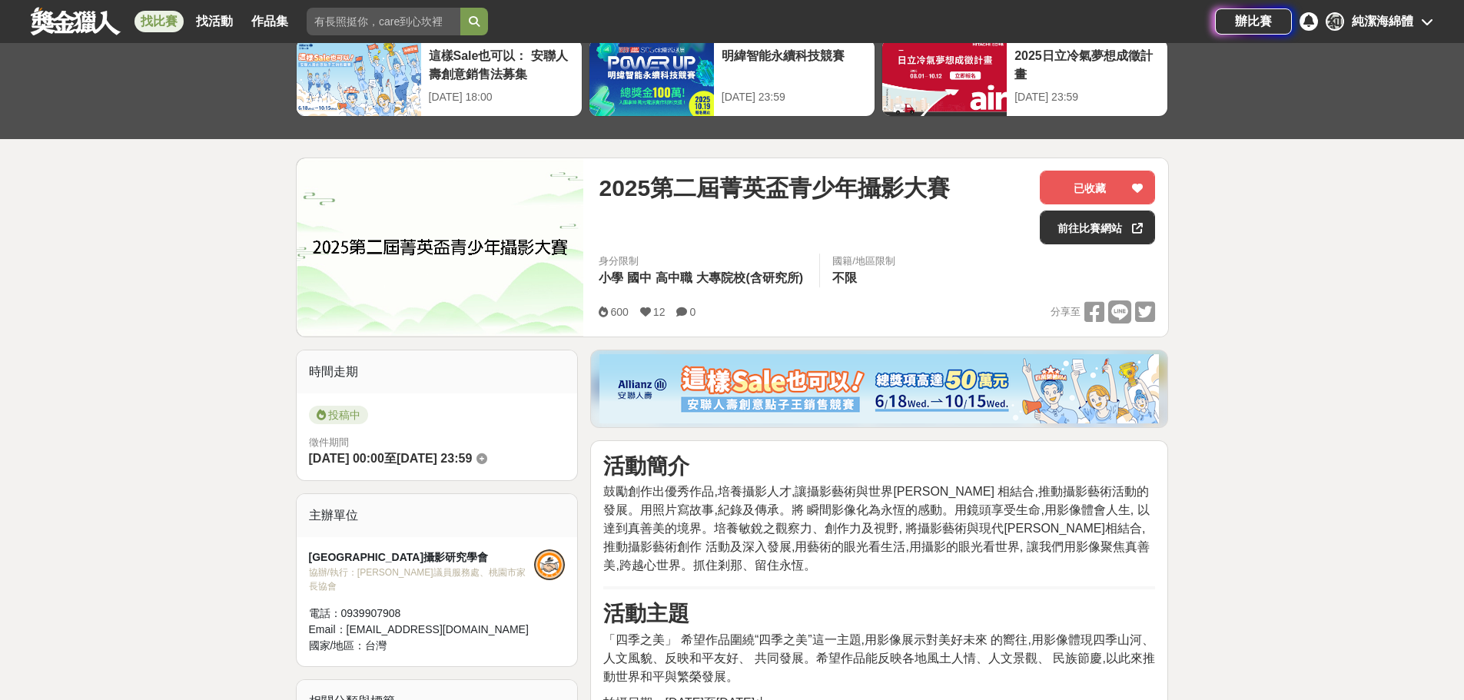
click at [942, 307] on div "600 12 0 分享至" at bounding box center [877, 312] width 556 height 24
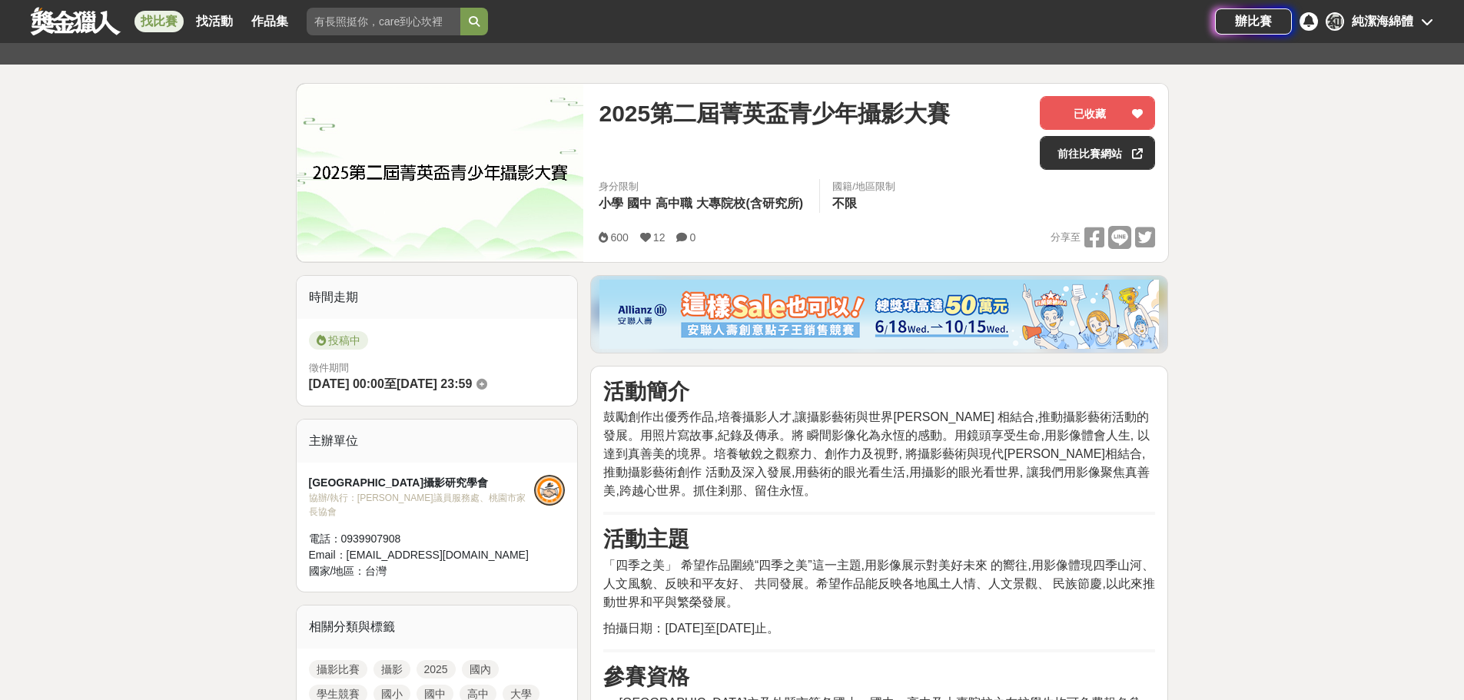
scroll to position [154, 0]
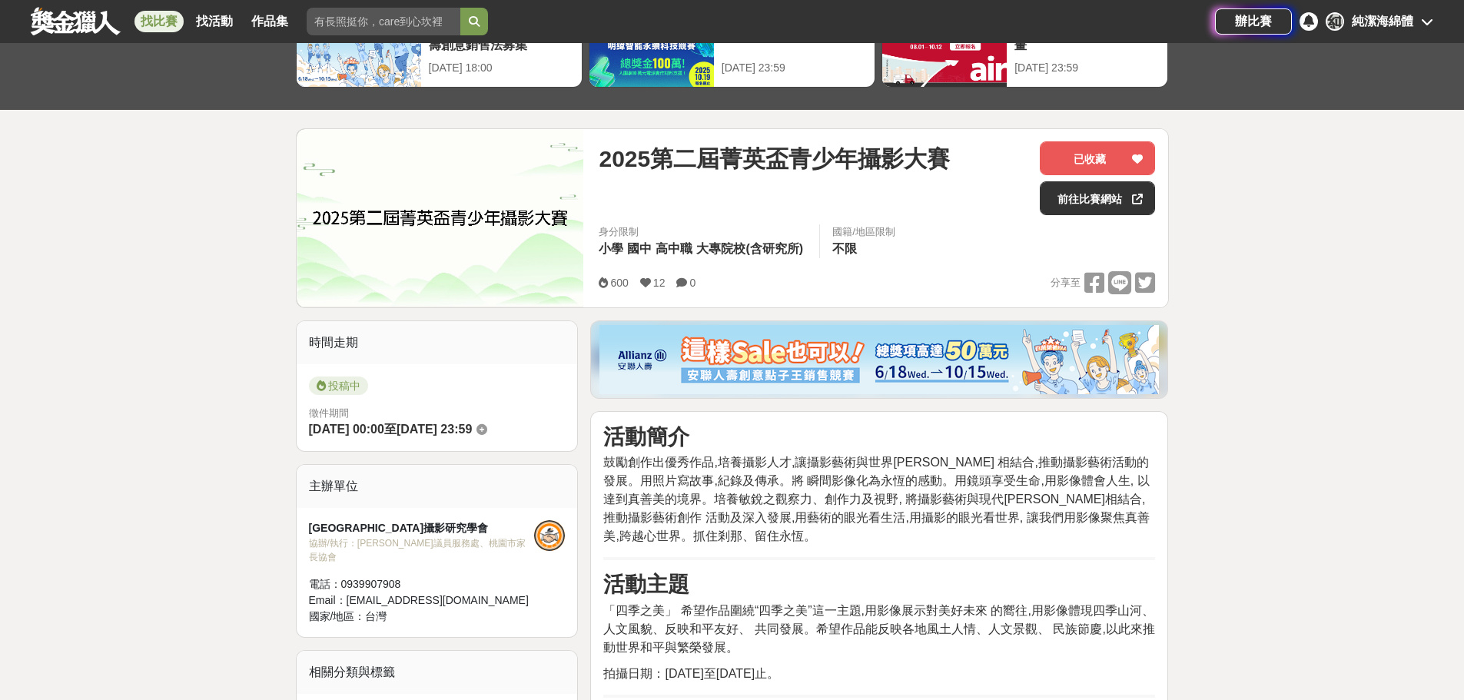
scroll to position [77, 0]
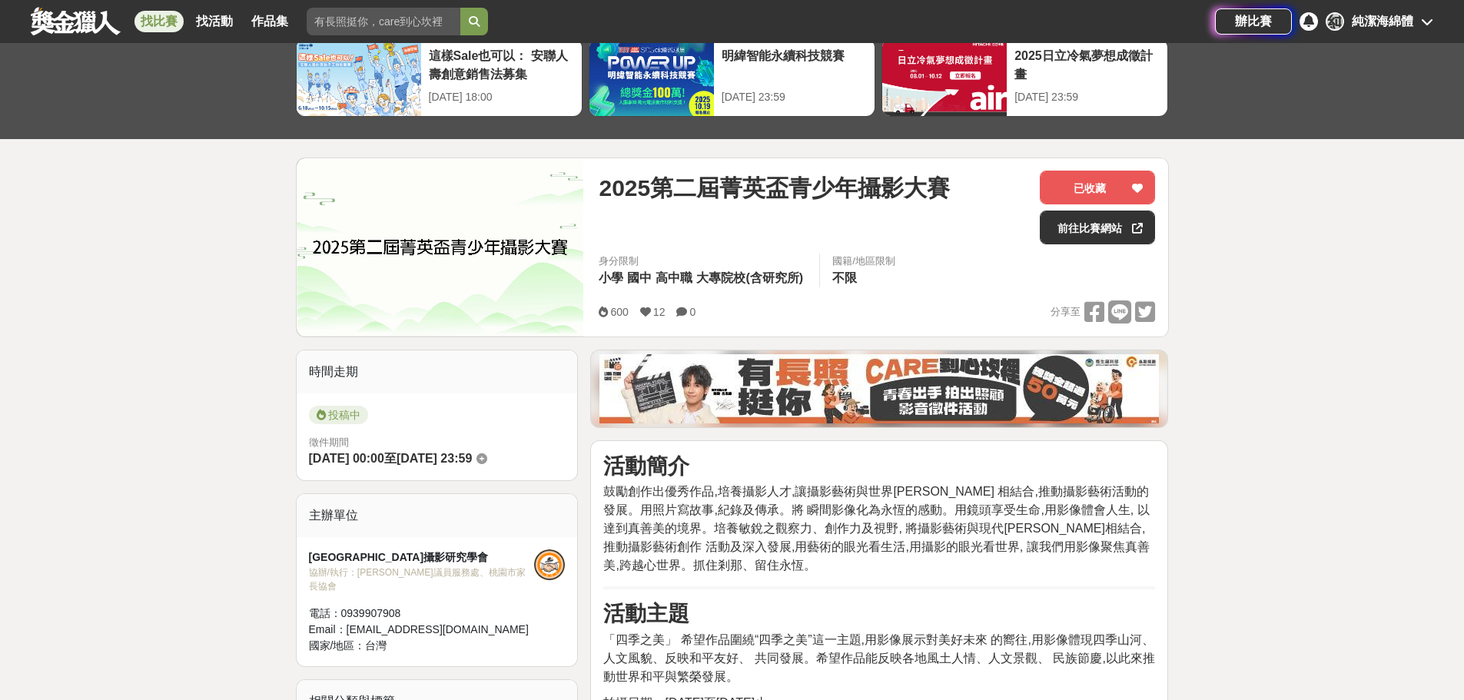
click at [695, 171] on span "2025第二屆菁英盃青少年攝影大賽" at bounding box center [774, 188] width 351 height 35
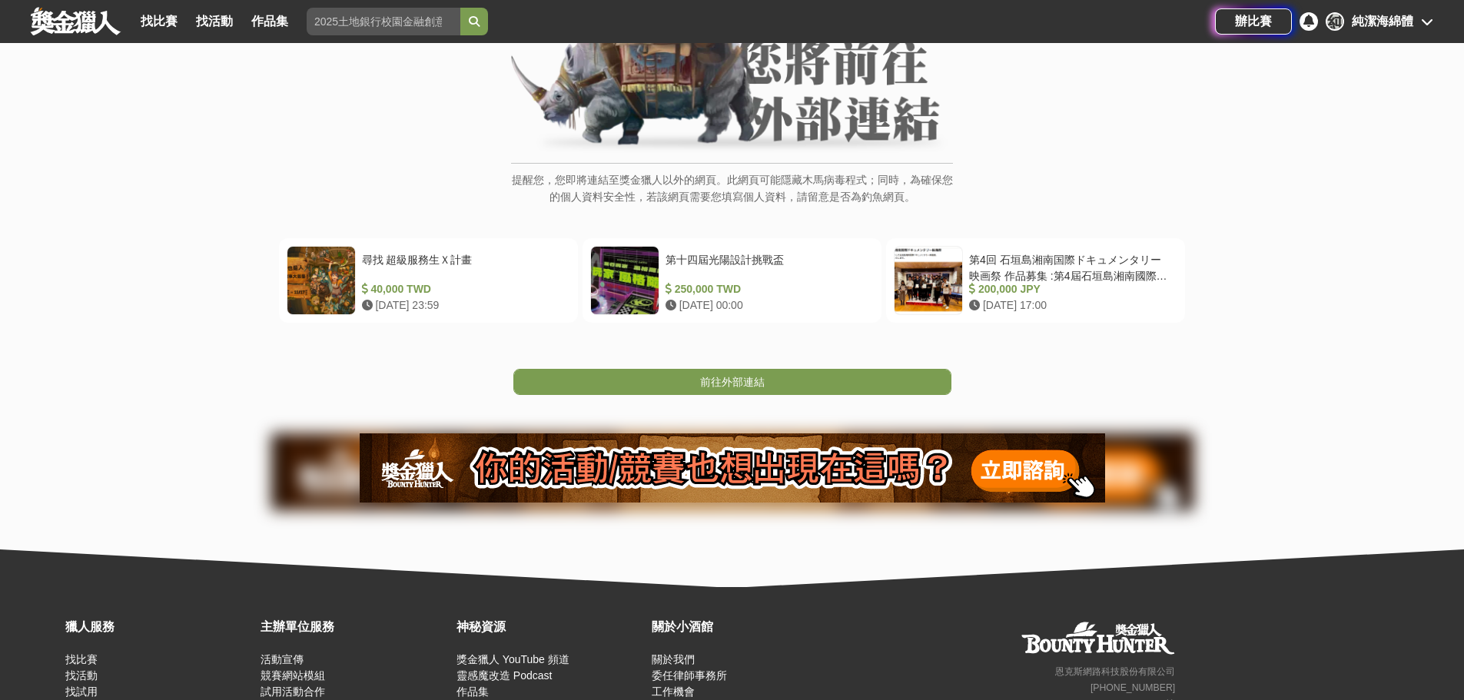
scroll to position [154, 0]
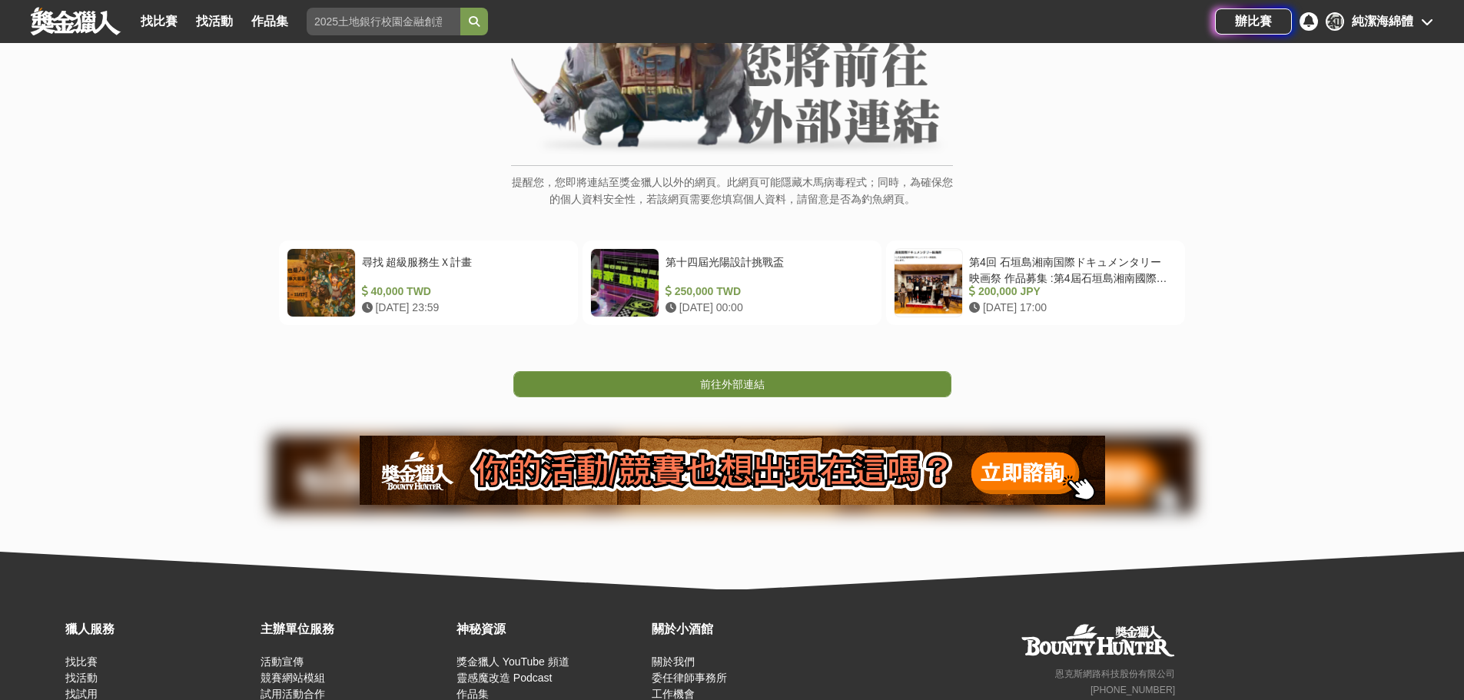
click at [759, 391] on link "前往外部連結" at bounding box center [732, 384] width 438 height 26
